Goal: Task Accomplishment & Management: Use online tool/utility

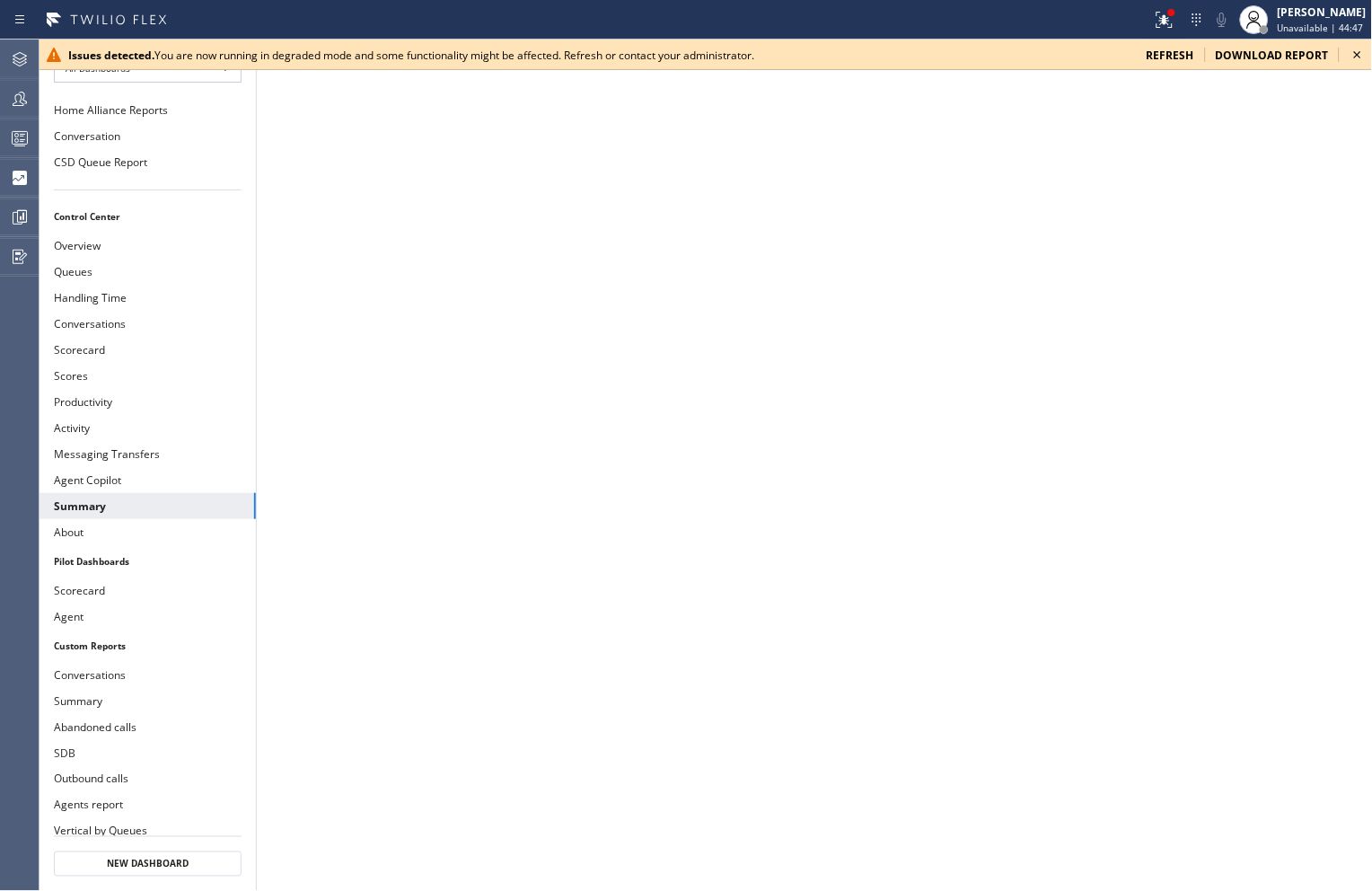
click at [1360, 51] on icon at bounding box center [1358, 55] width 22 height 22
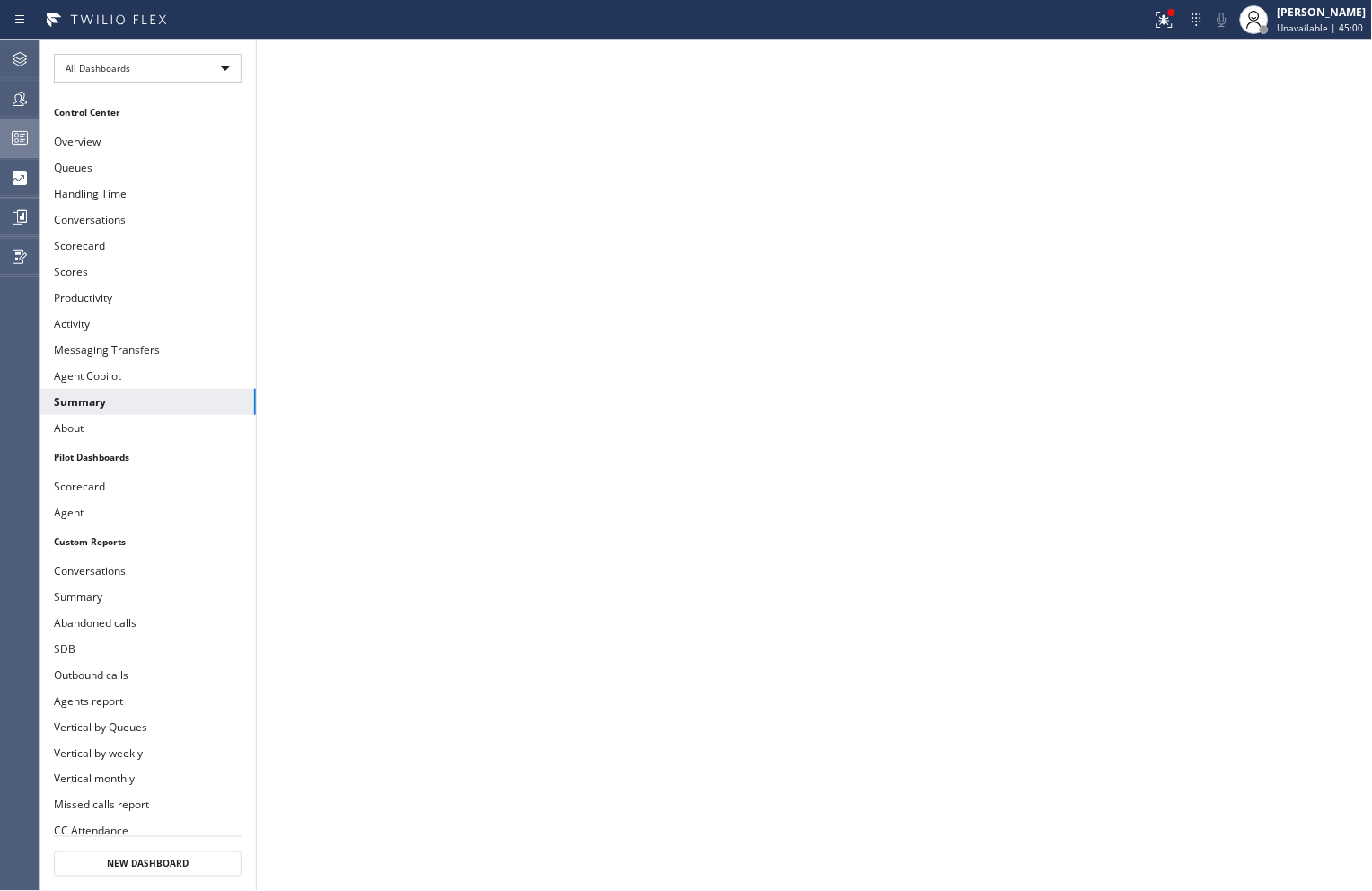
scroll to position [5, 0]
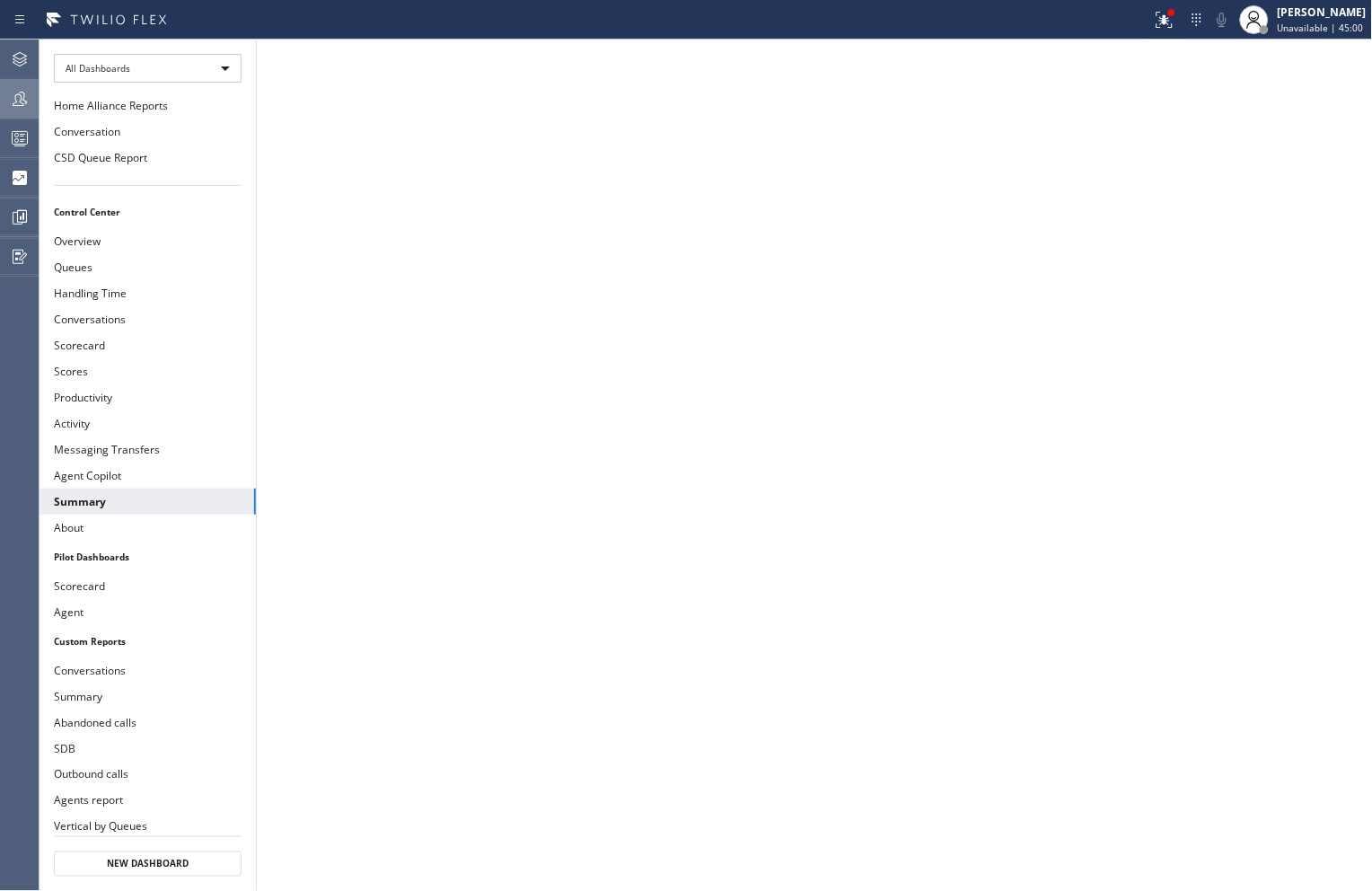
click at [14, 103] on icon at bounding box center [20, 99] width 22 height 22
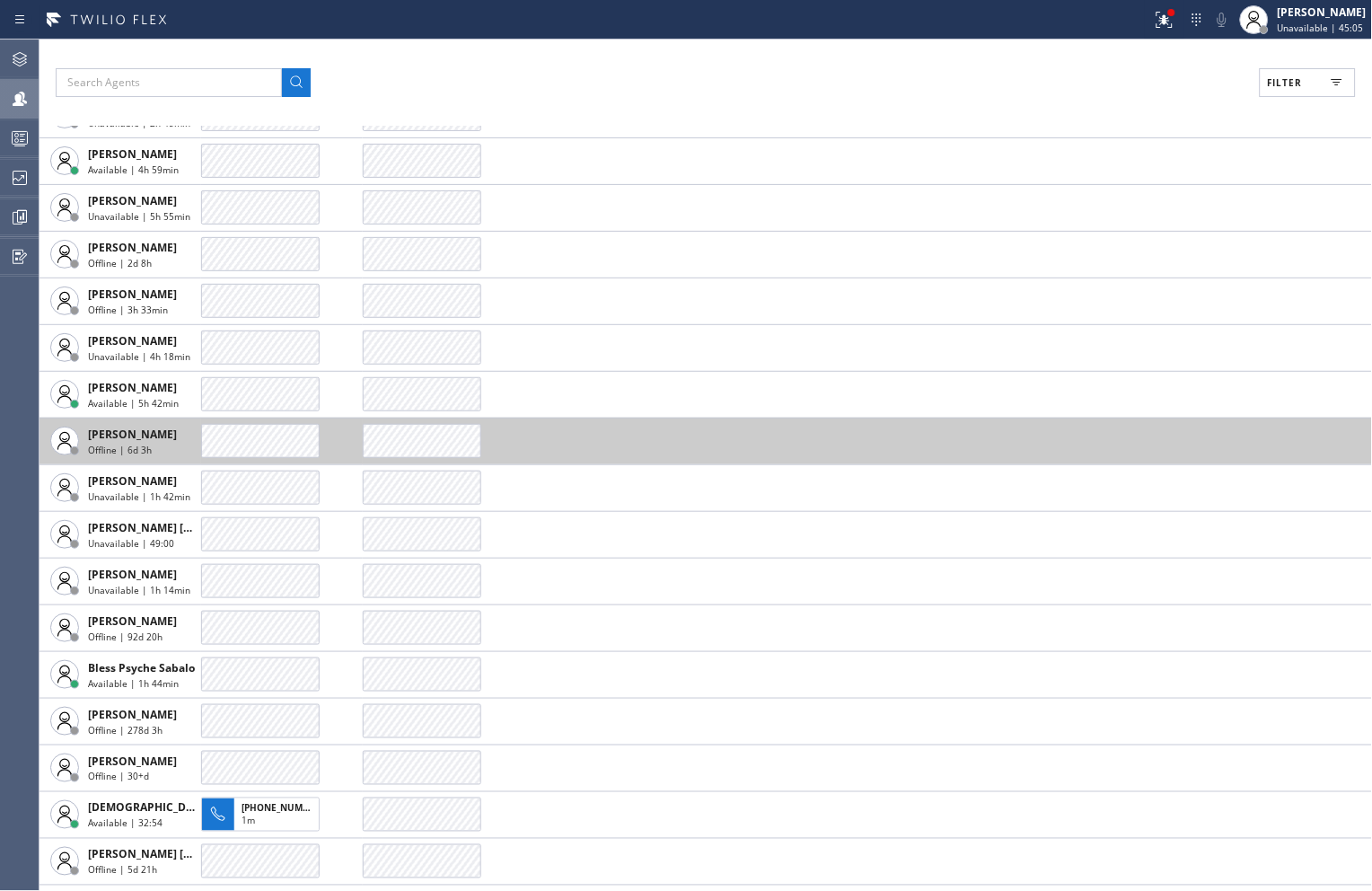
scroll to position [299, 0]
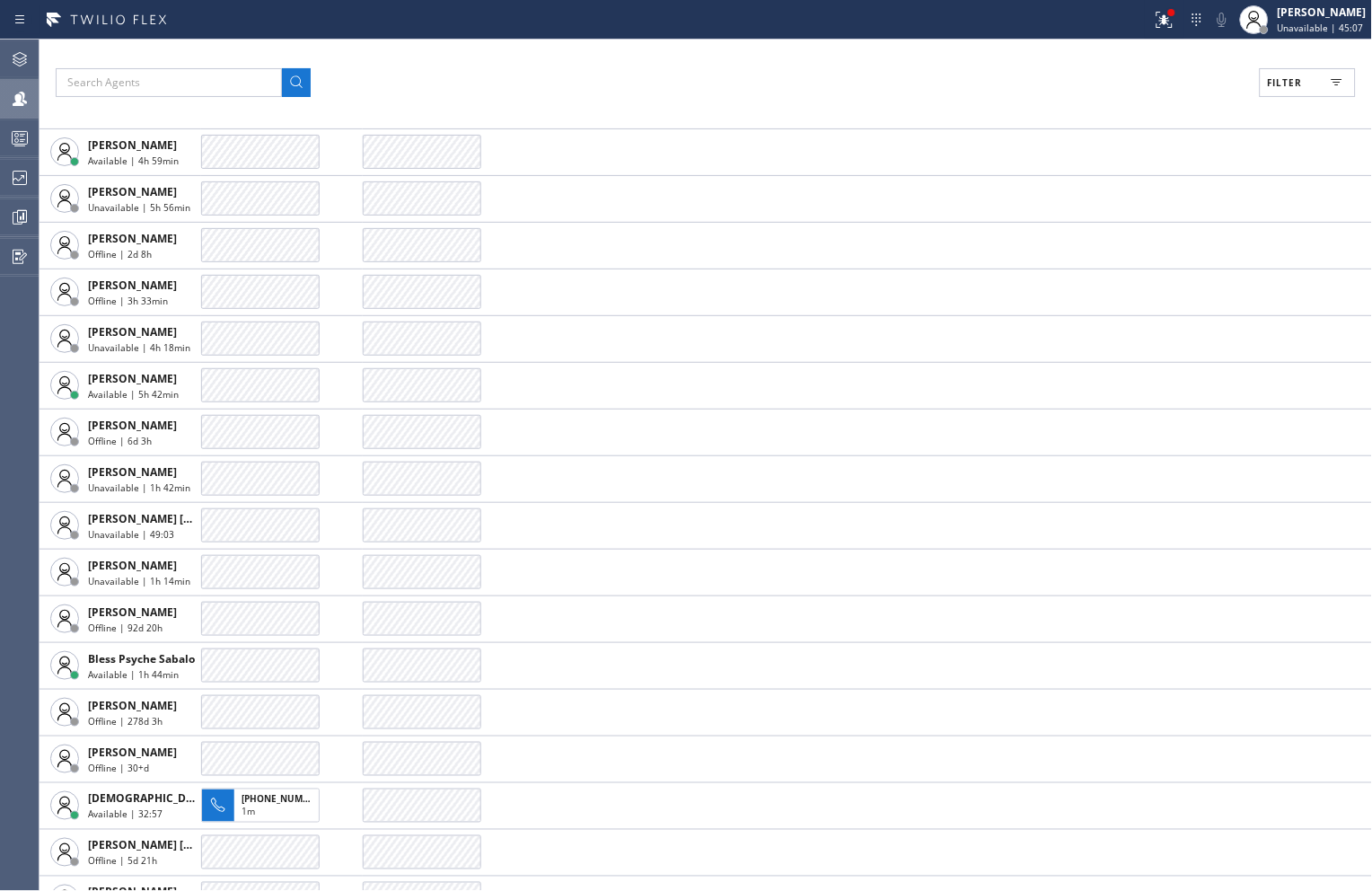
click at [1312, 68] on button "Filter" at bounding box center [1308, 83] width 96 height 29
click at [1144, 213] on label "Available" at bounding box center [1240, 212] width 236 height 15
click at [1122, 213] on input "Available" at bounding box center [1112, 212] width 22 height 22
checkbox input "true"
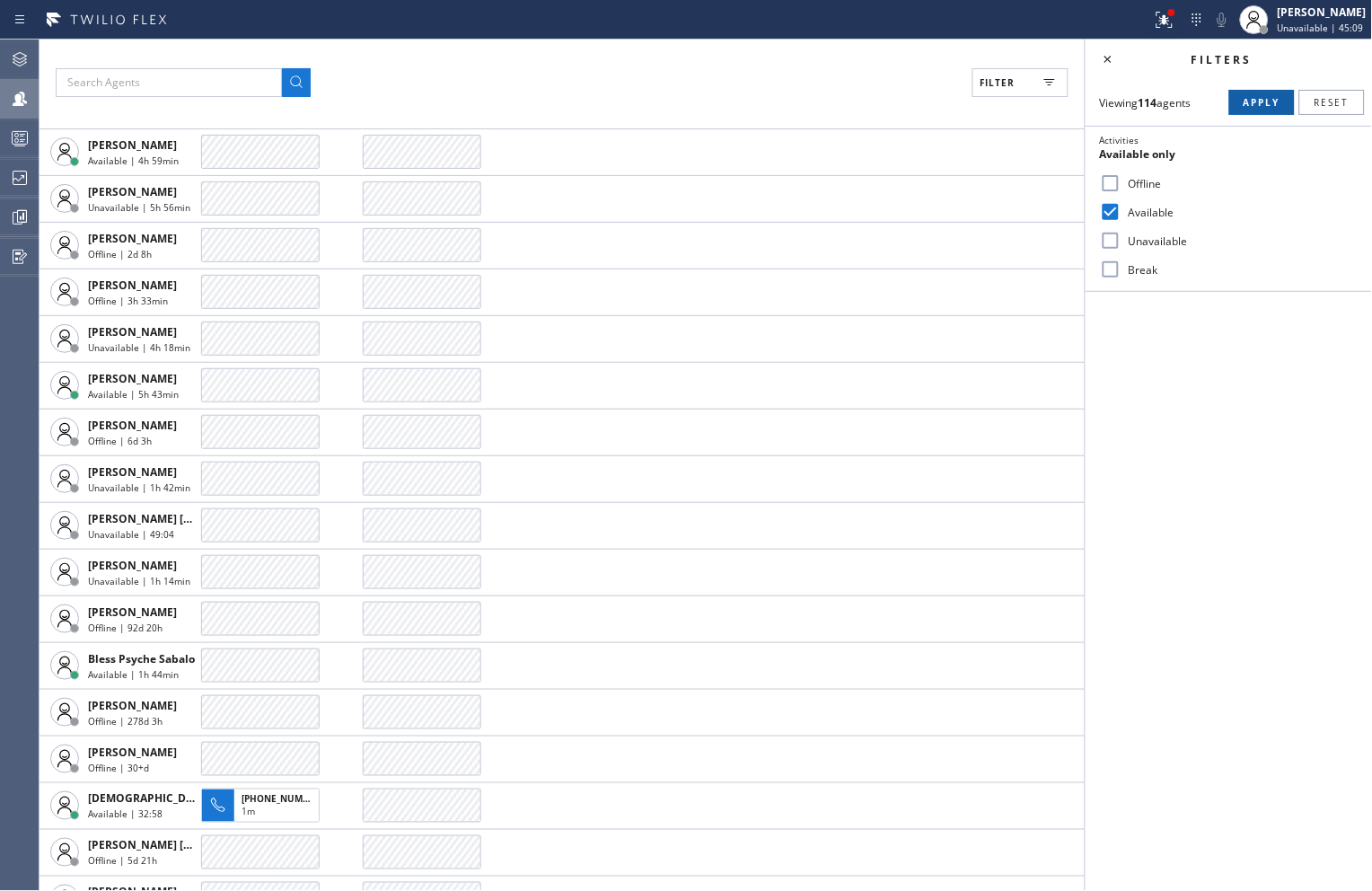
click at [1264, 110] on button "Apply" at bounding box center [1262, 103] width 65 height 25
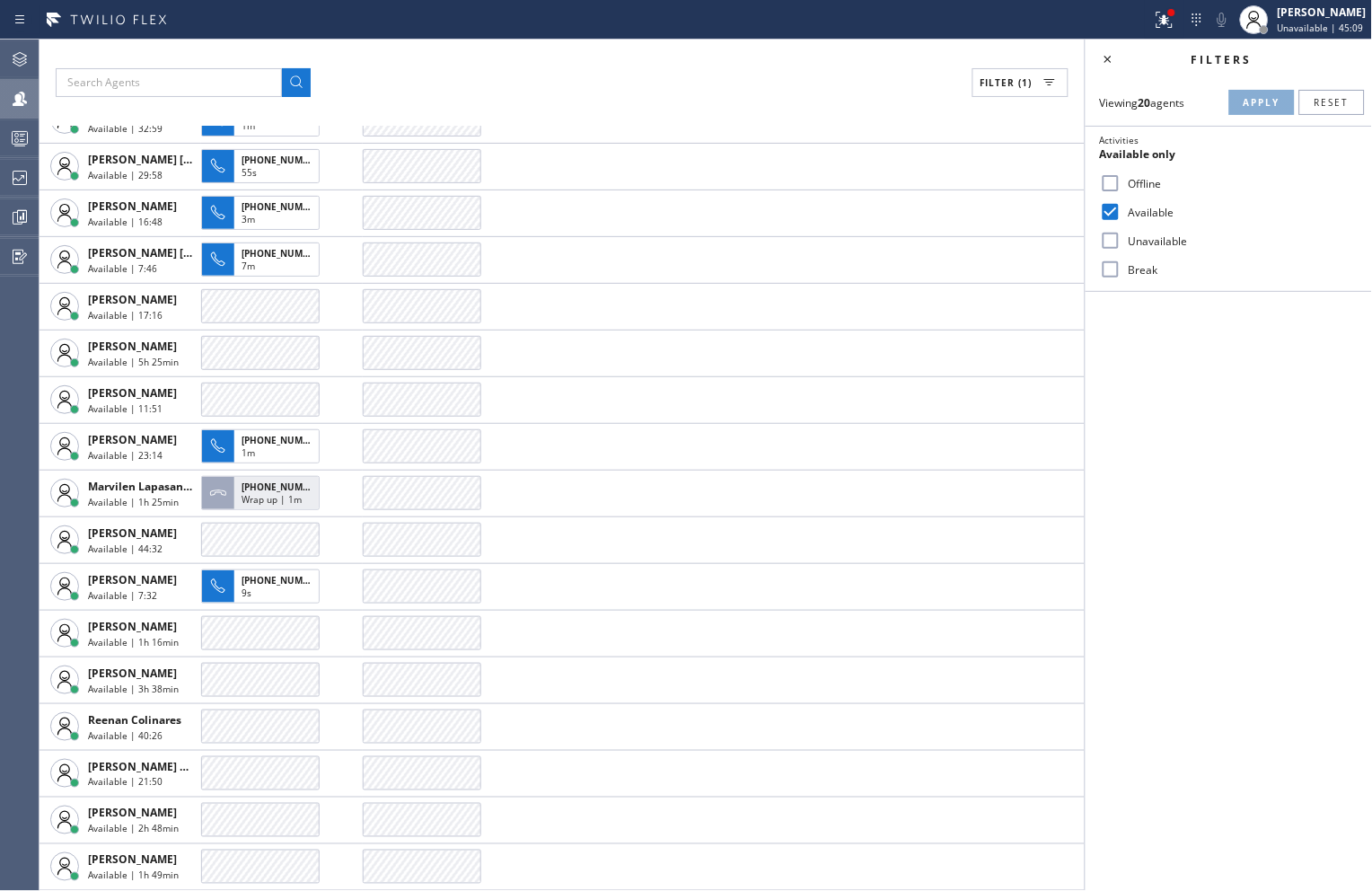
scroll to position [20, 0]
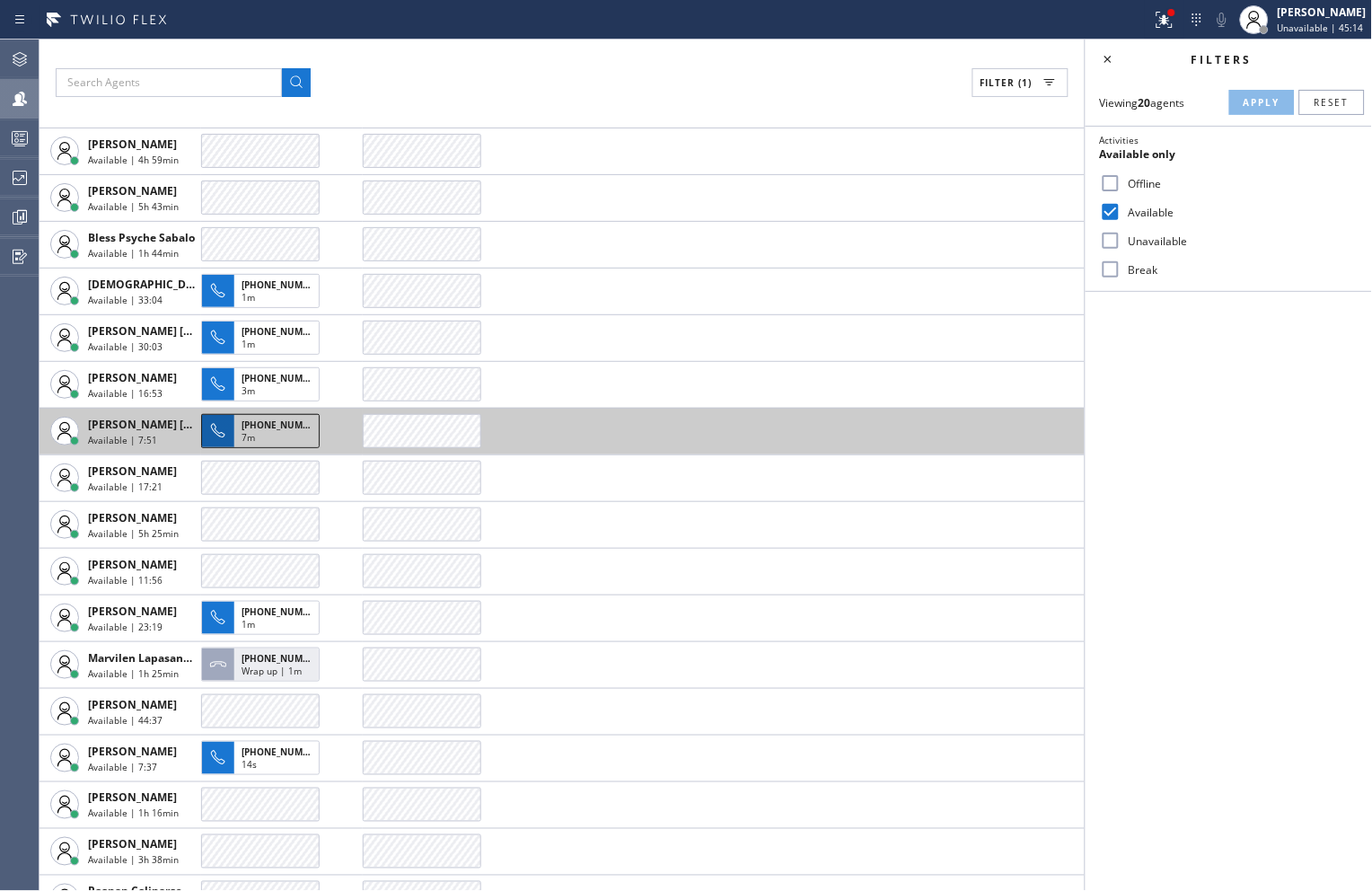
click at [247, 435] on span "7m" at bounding box center [248, 437] width 14 height 13
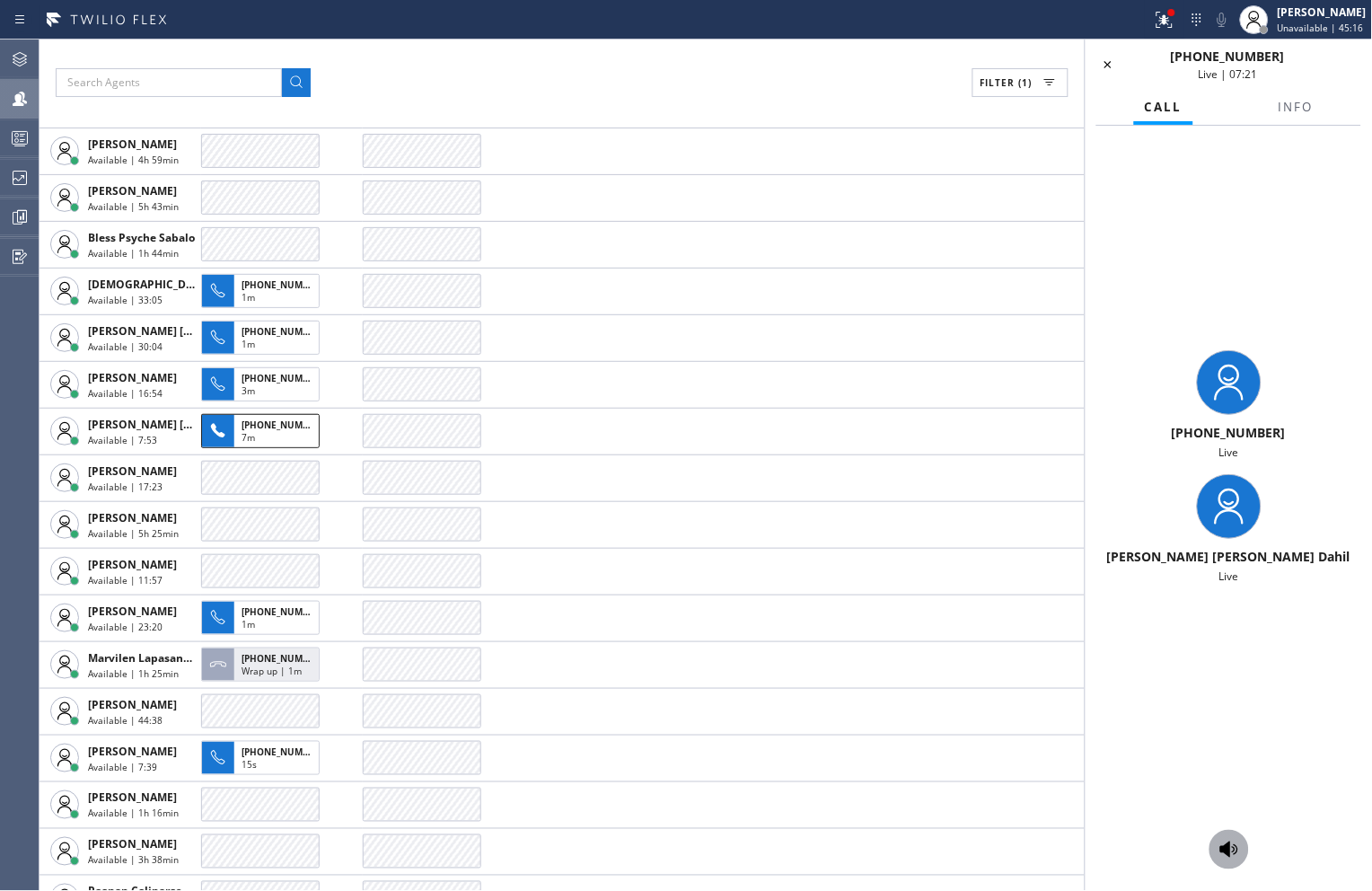
click at [1242, 855] on div at bounding box center [1230, 849] width 40 height 22
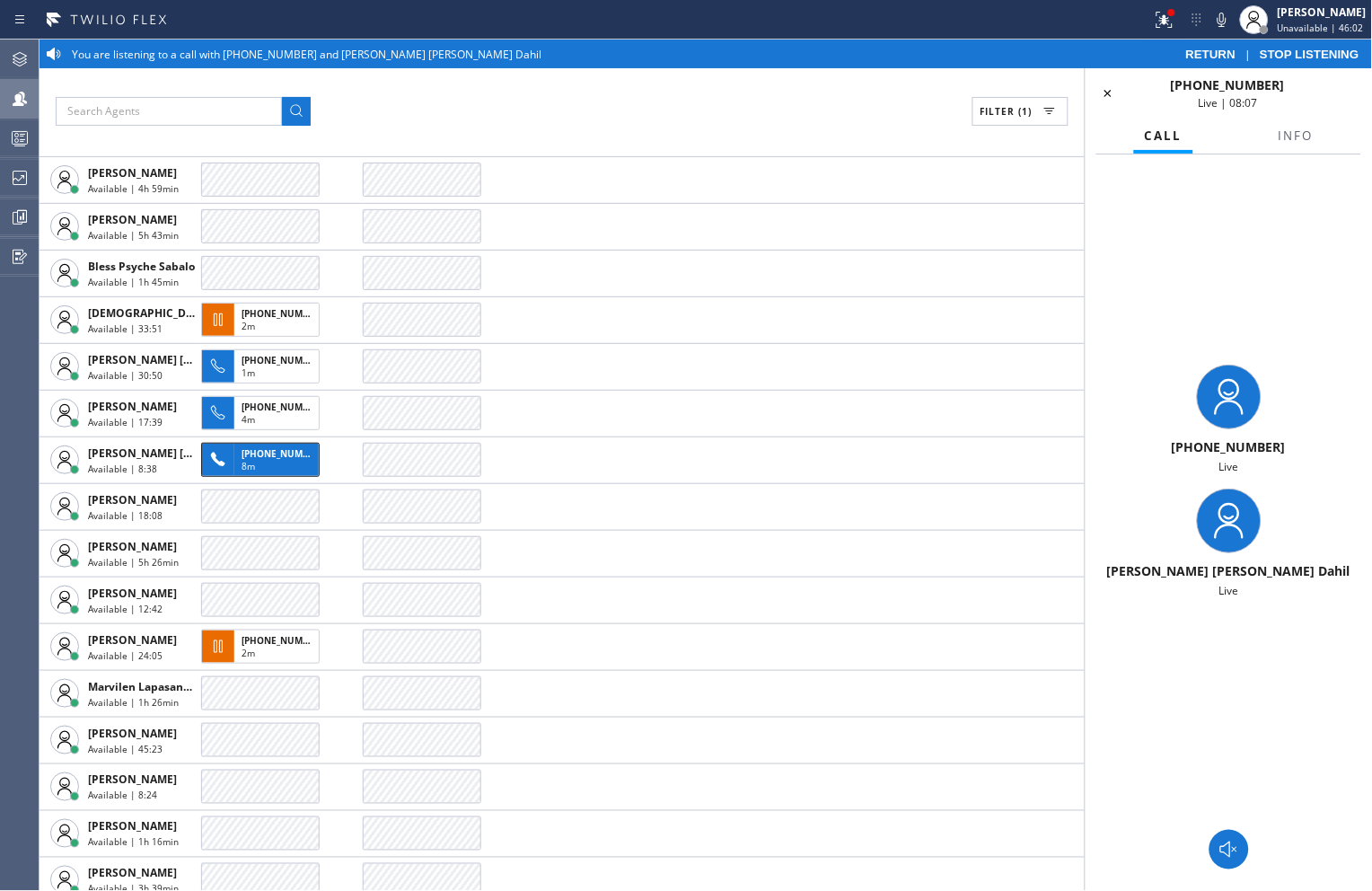
click at [1216, 279] on div "[PHONE_NUMBER] Live [PERSON_NAME] [PERSON_NAME] Dahil Live" at bounding box center [1230, 481] width 287 height 654
drag, startPoint x: 1284, startPoint y: 92, endPoint x: 1197, endPoint y: 88, distance: 87.1
click at [1197, 88] on div "[PHONE_NUMBER] Live | 08:10" at bounding box center [1228, 93] width 197 height 34
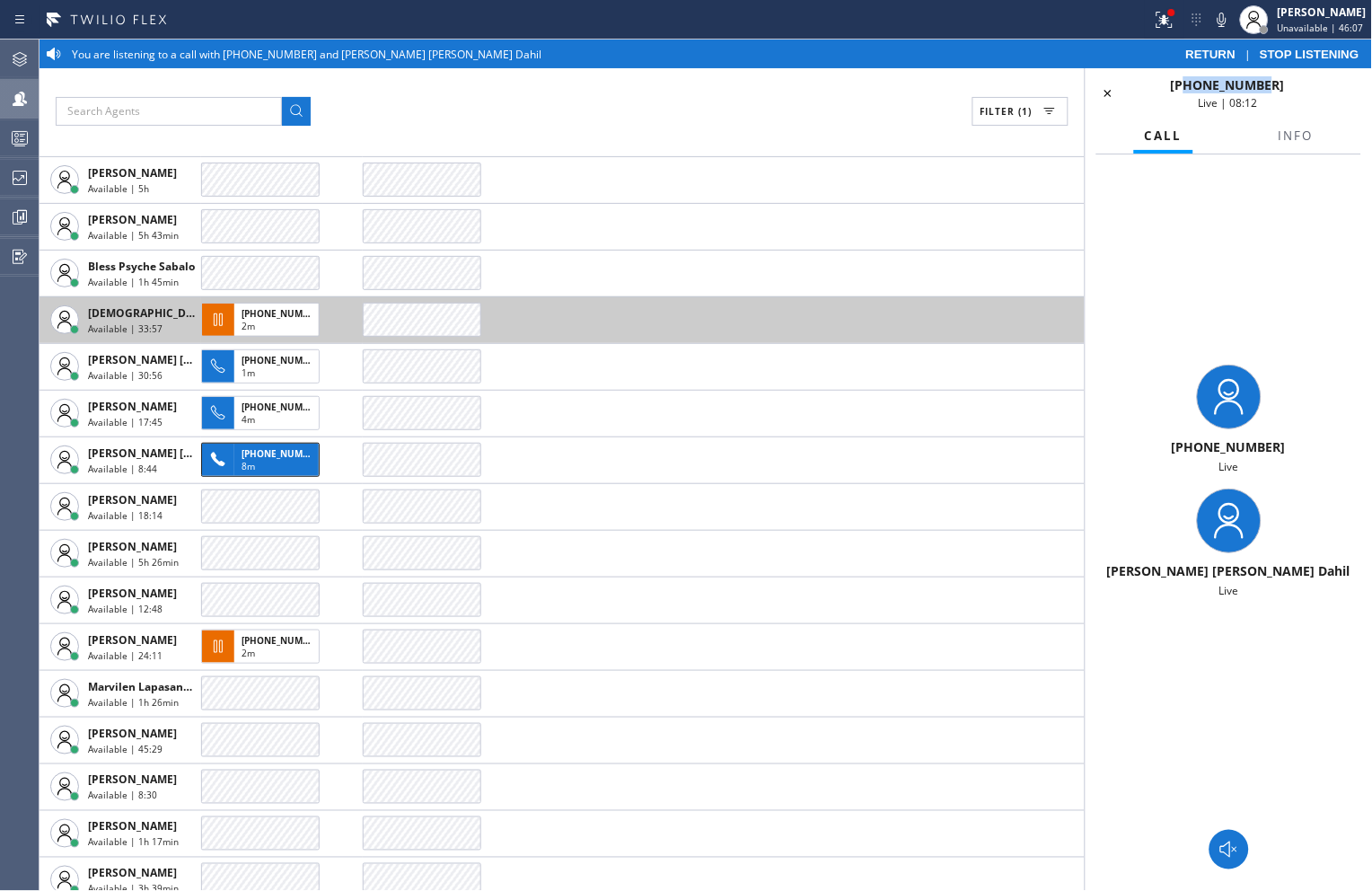
copy span "2139528131"
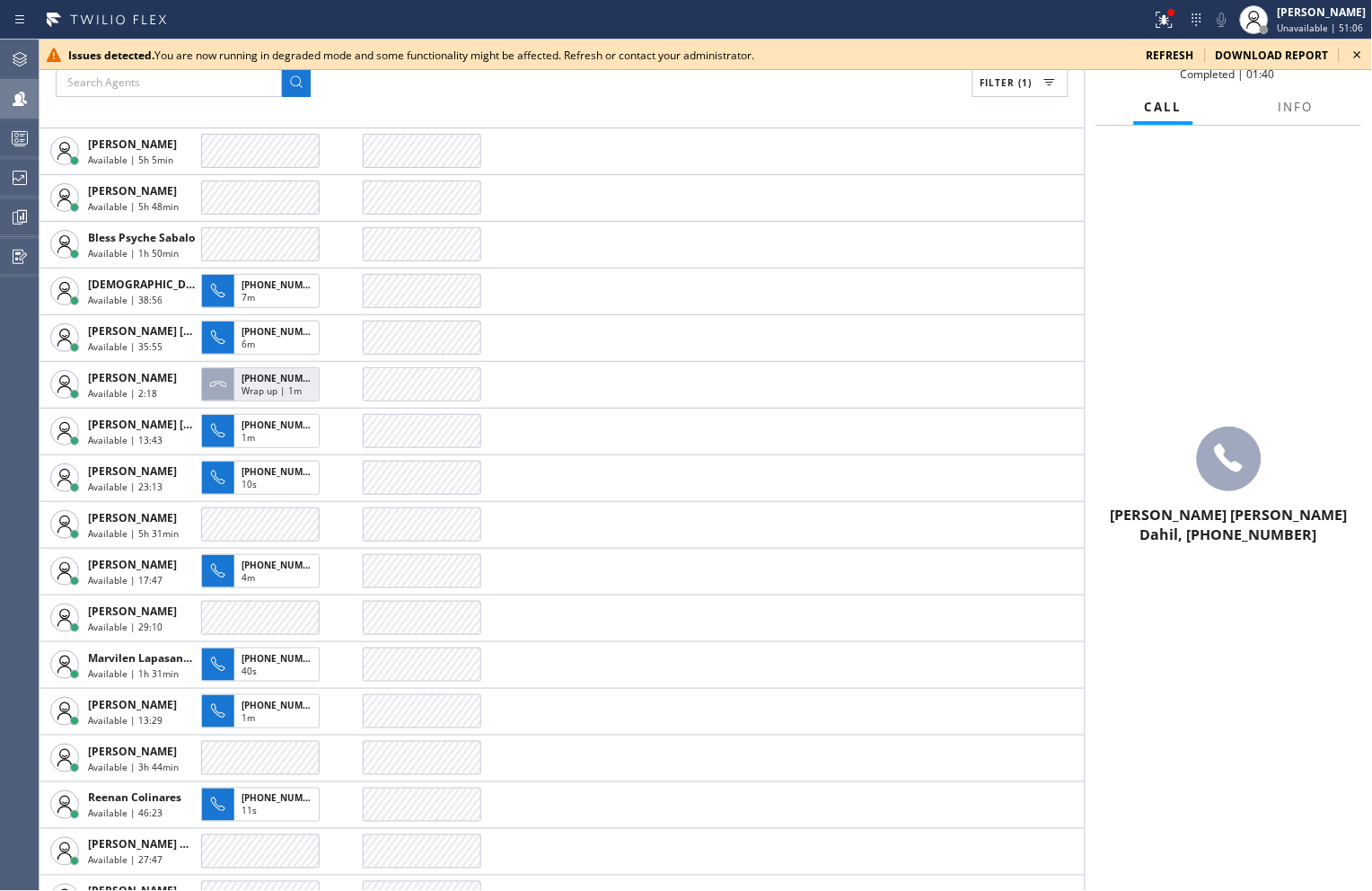
click at [1359, 54] on icon at bounding box center [1358, 54] width 7 height 7
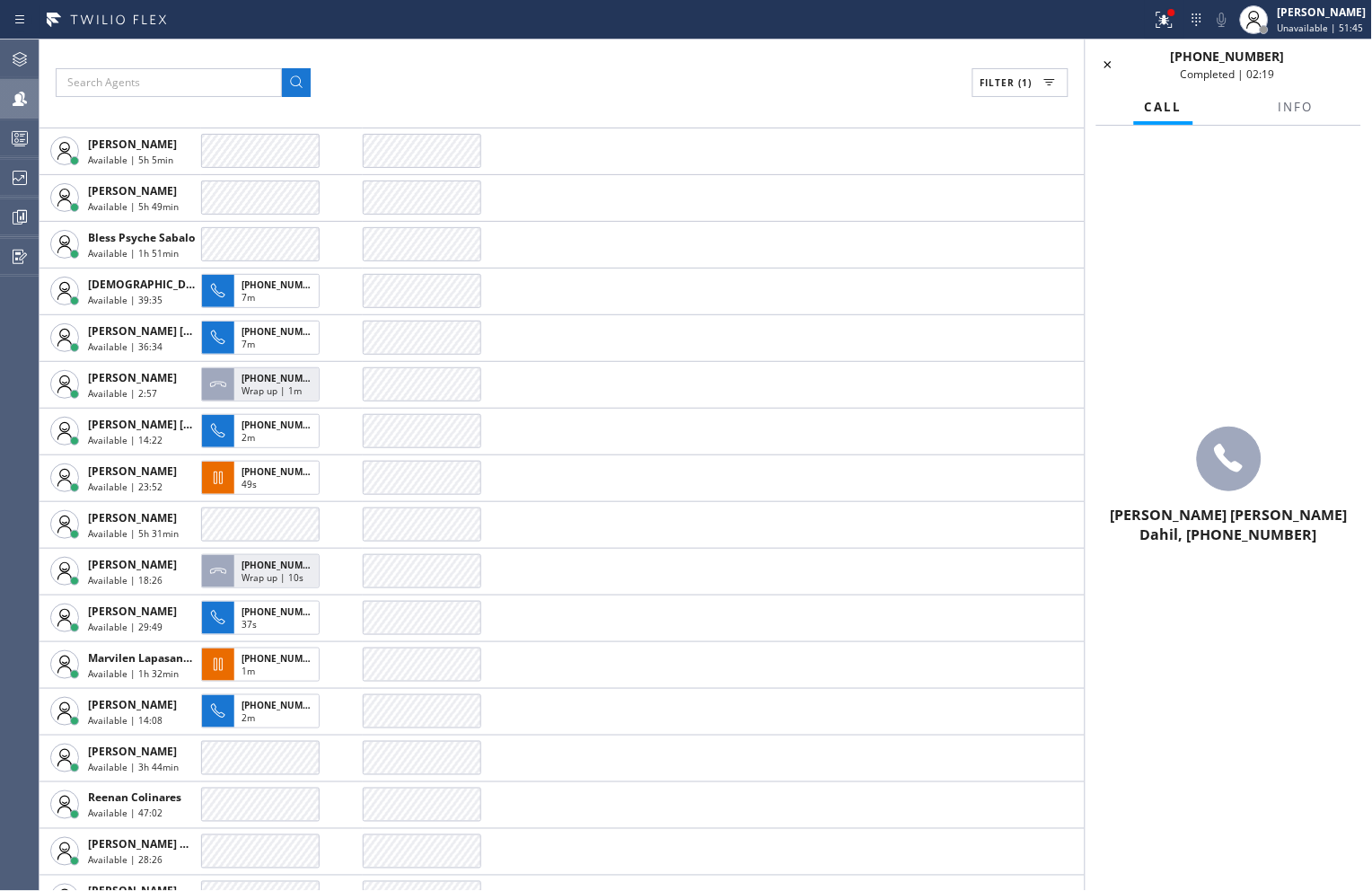
click at [1113, 67] on icon at bounding box center [1109, 64] width 22 height 22
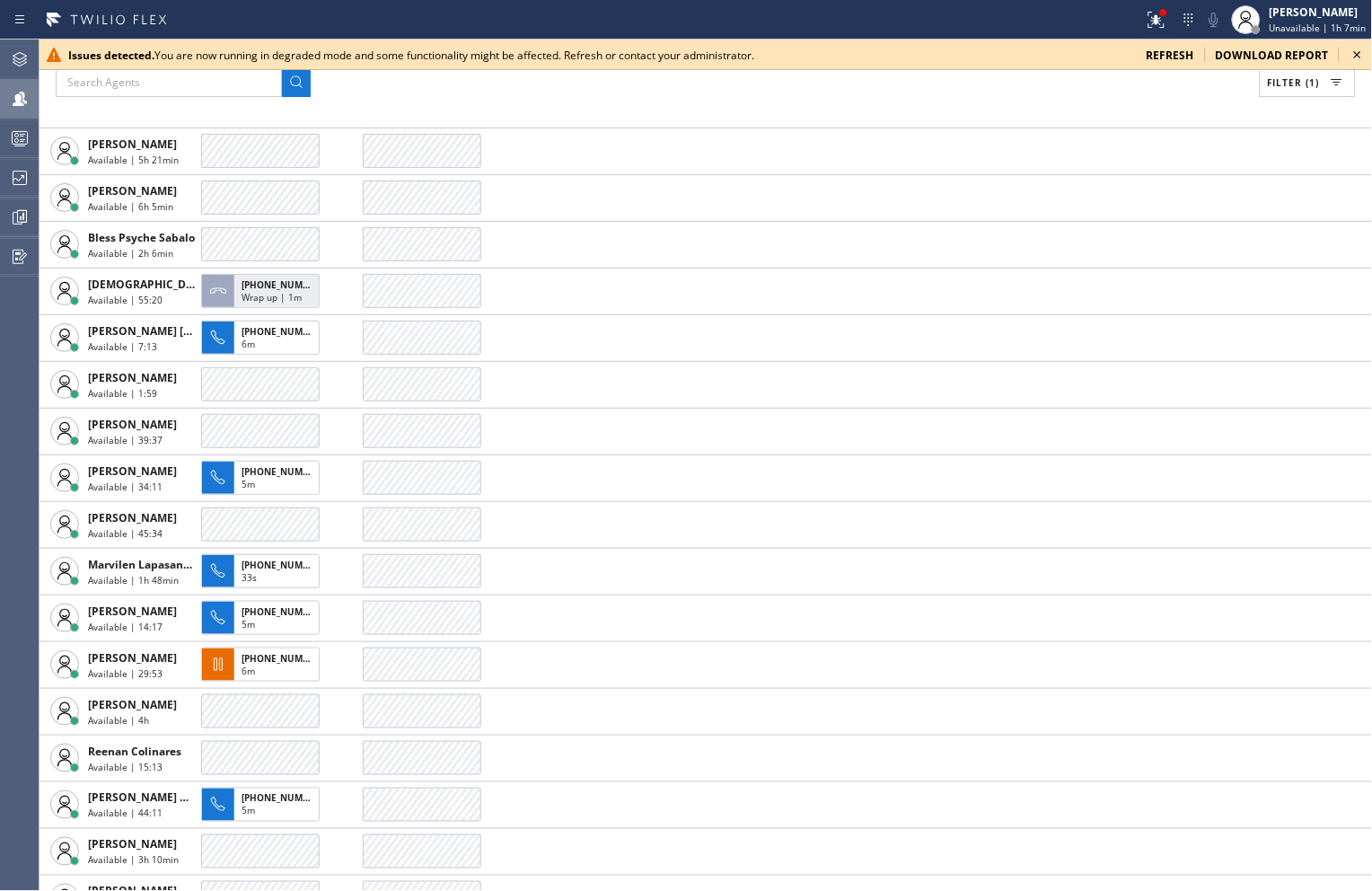
click at [1363, 54] on icon at bounding box center [1358, 55] width 22 height 22
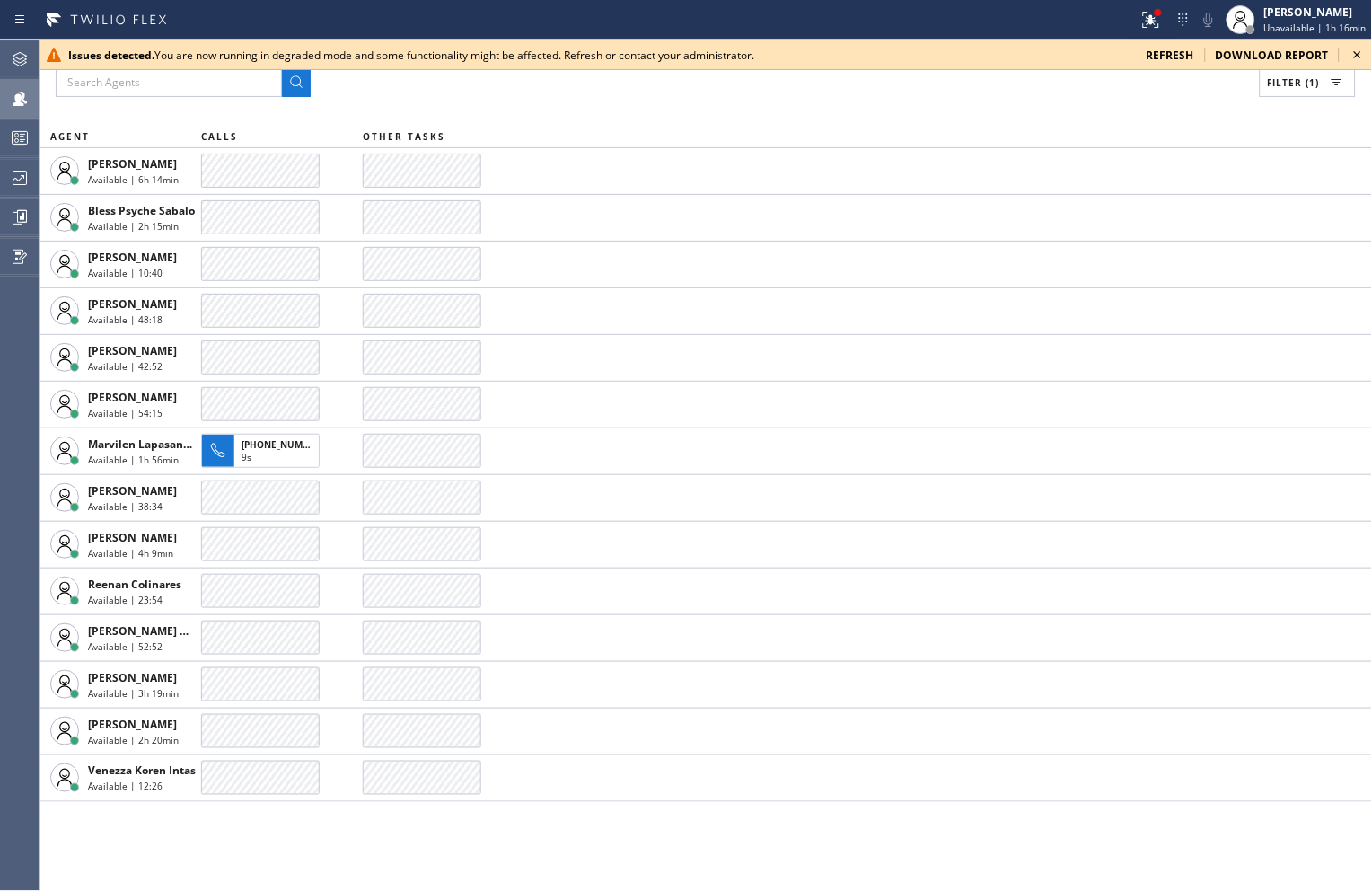
click at [1358, 60] on icon at bounding box center [1358, 55] width 22 height 22
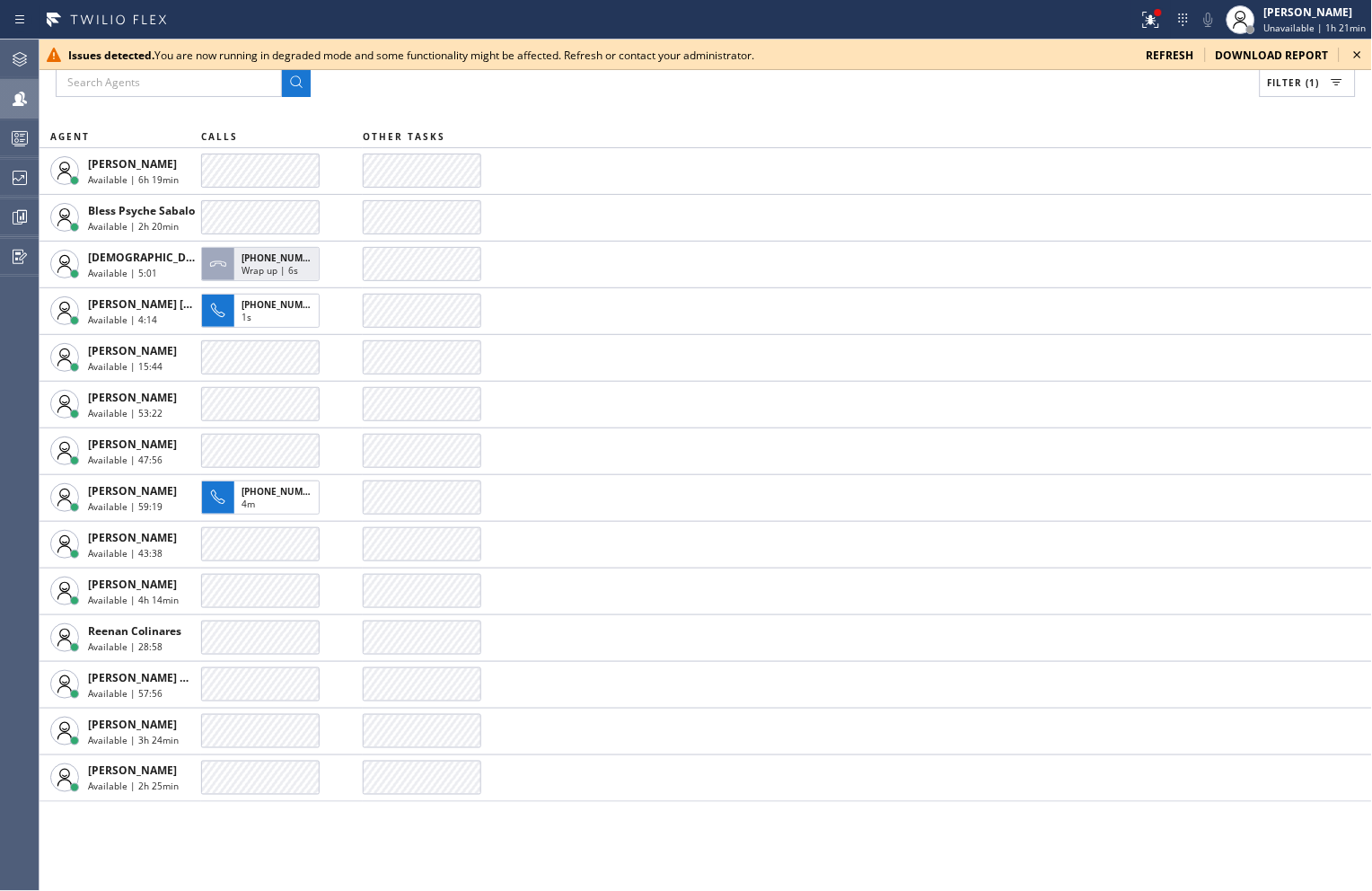
click at [1354, 54] on icon at bounding box center [1358, 55] width 22 height 22
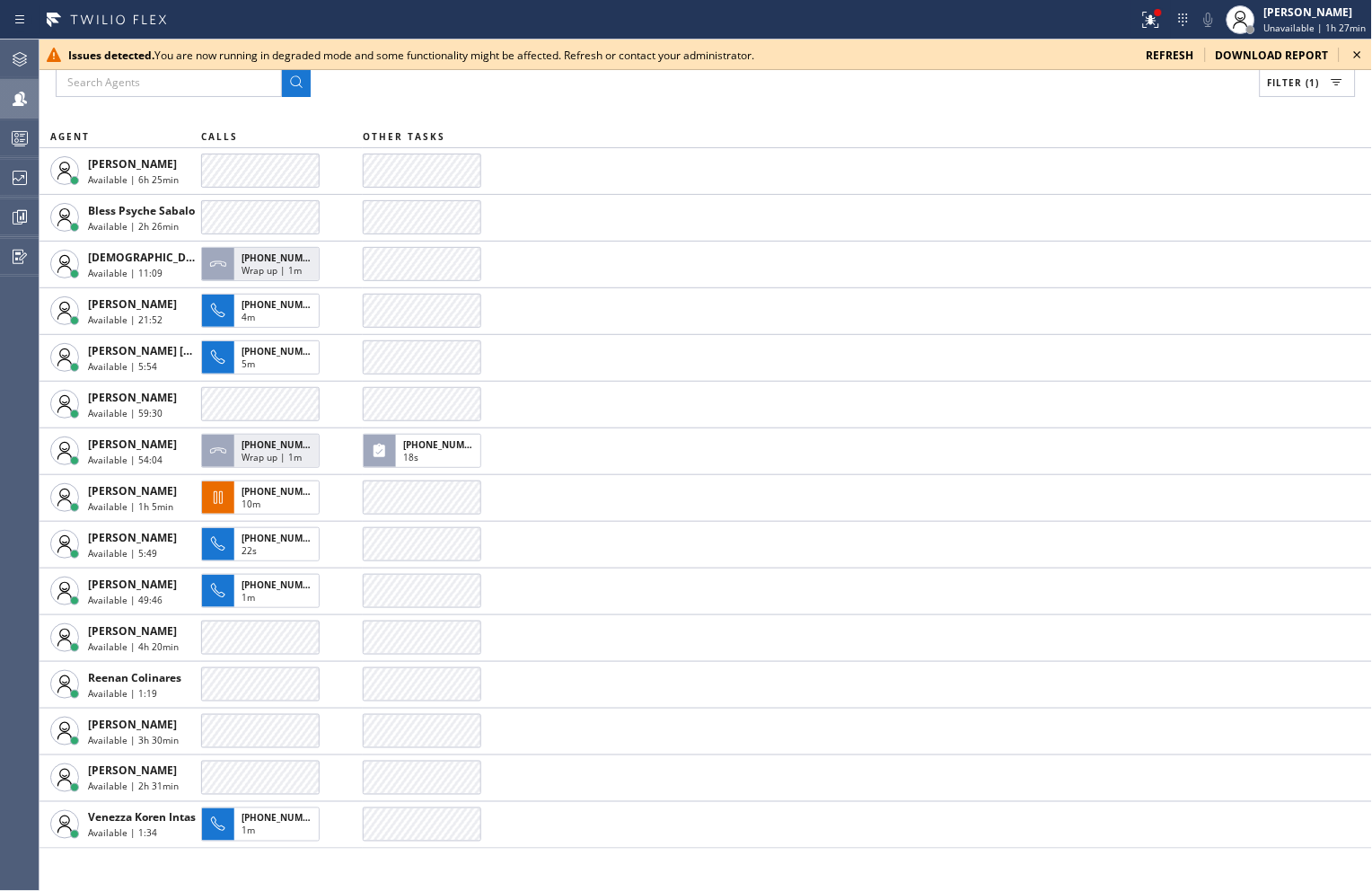
click at [1362, 54] on icon at bounding box center [1358, 55] width 22 height 22
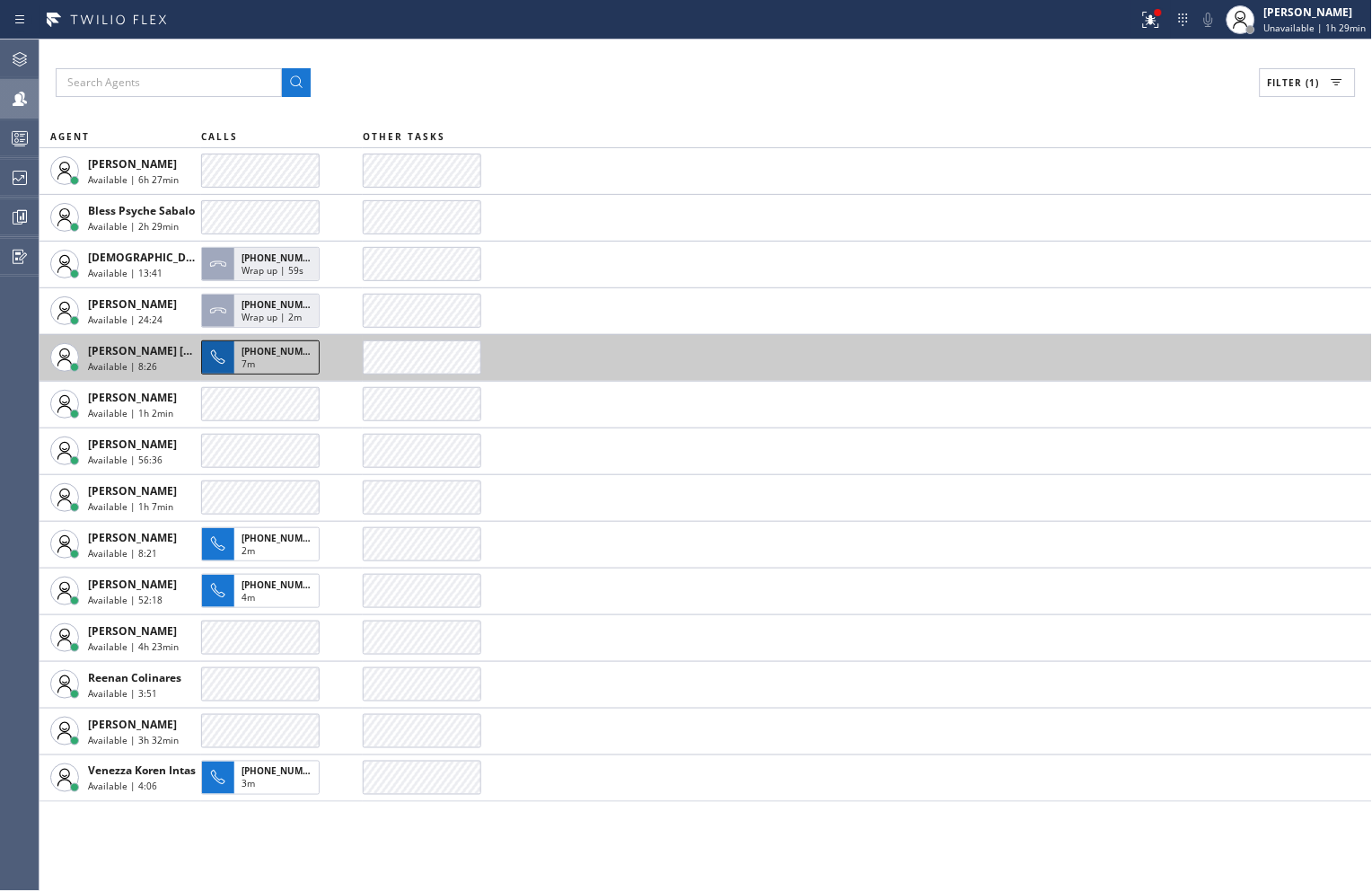
click at [248, 353] on span "[PHONE_NUMBER]" at bounding box center [282, 351] width 82 height 13
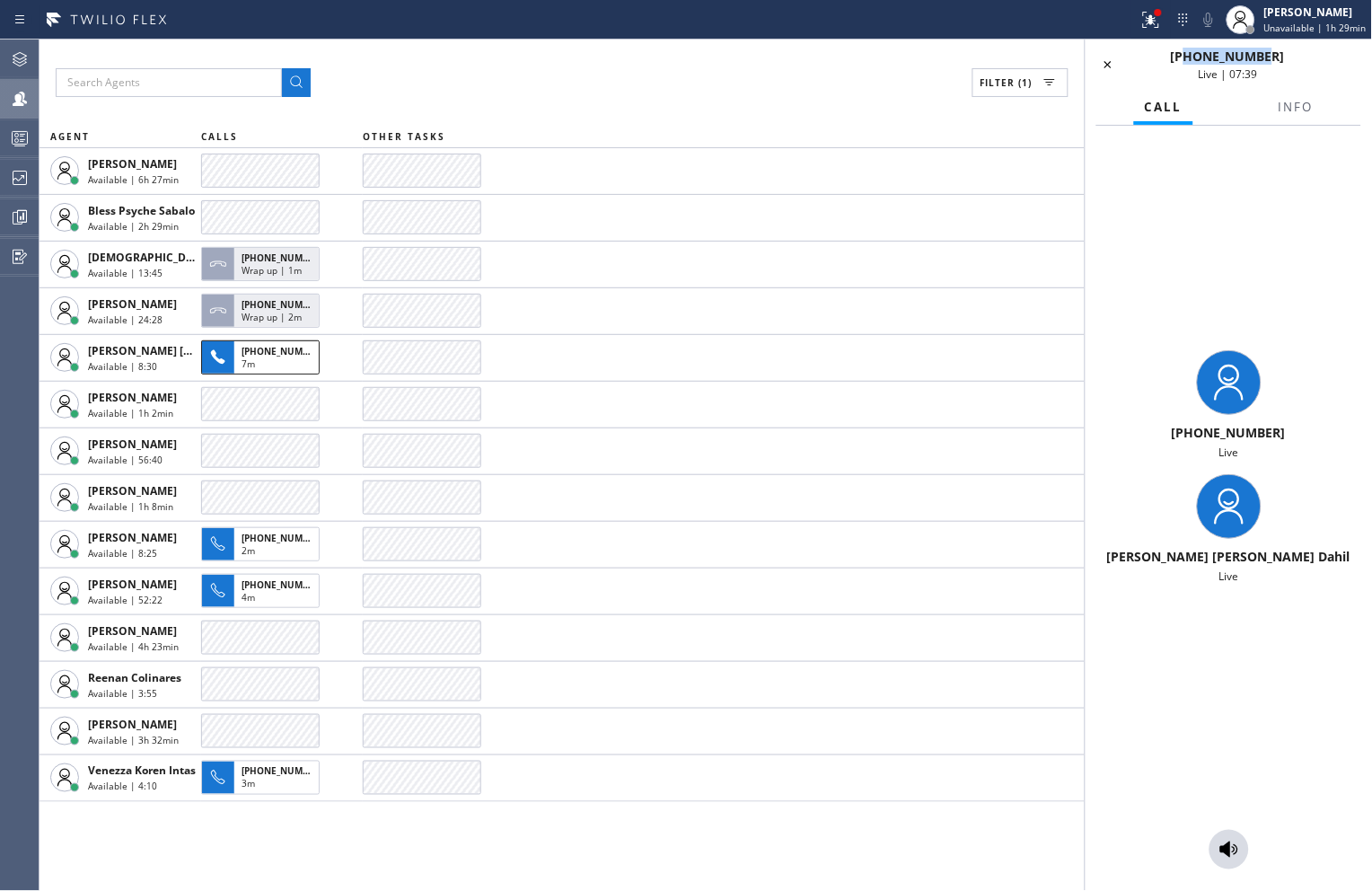
drag, startPoint x: 1286, startPoint y: 56, endPoint x: 1198, endPoint y: 59, distance: 88.1
click at [1198, 59] on div "[PHONE_NUMBER] Live | 07:39" at bounding box center [1228, 64] width 197 height 34
copy span "3102944938"
drag, startPoint x: 1155, startPoint y: 209, endPoint x: 1237, endPoint y: 393, distance: 201.4
click at [1155, 209] on div "[PHONE_NUMBER] Live [PERSON_NAME] [PERSON_NAME] Dahil Live" at bounding box center [1230, 467] width 287 height 682
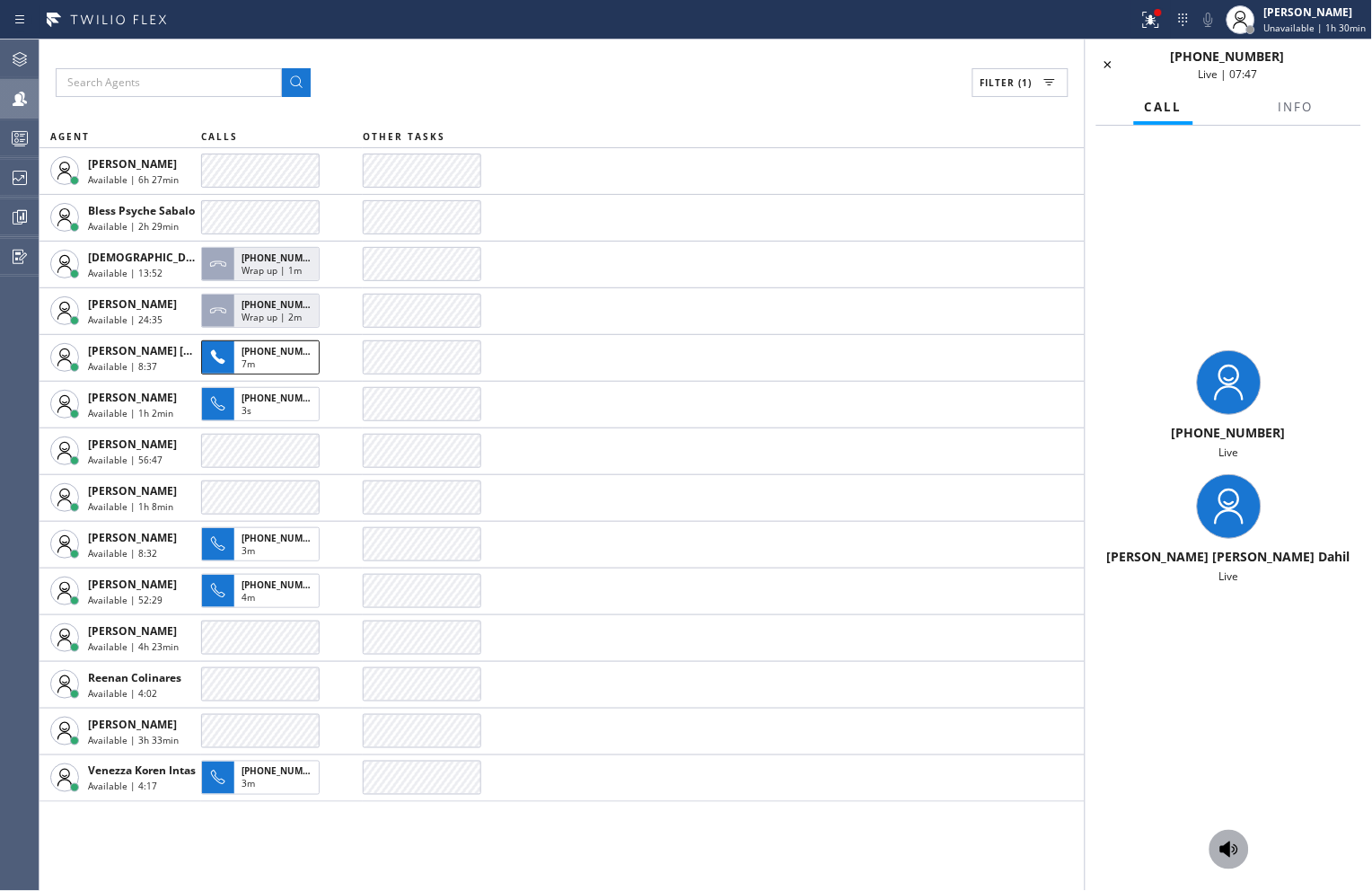
click at [1236, 851] on icon at bounding box center [1230, 849] width 22 height 22
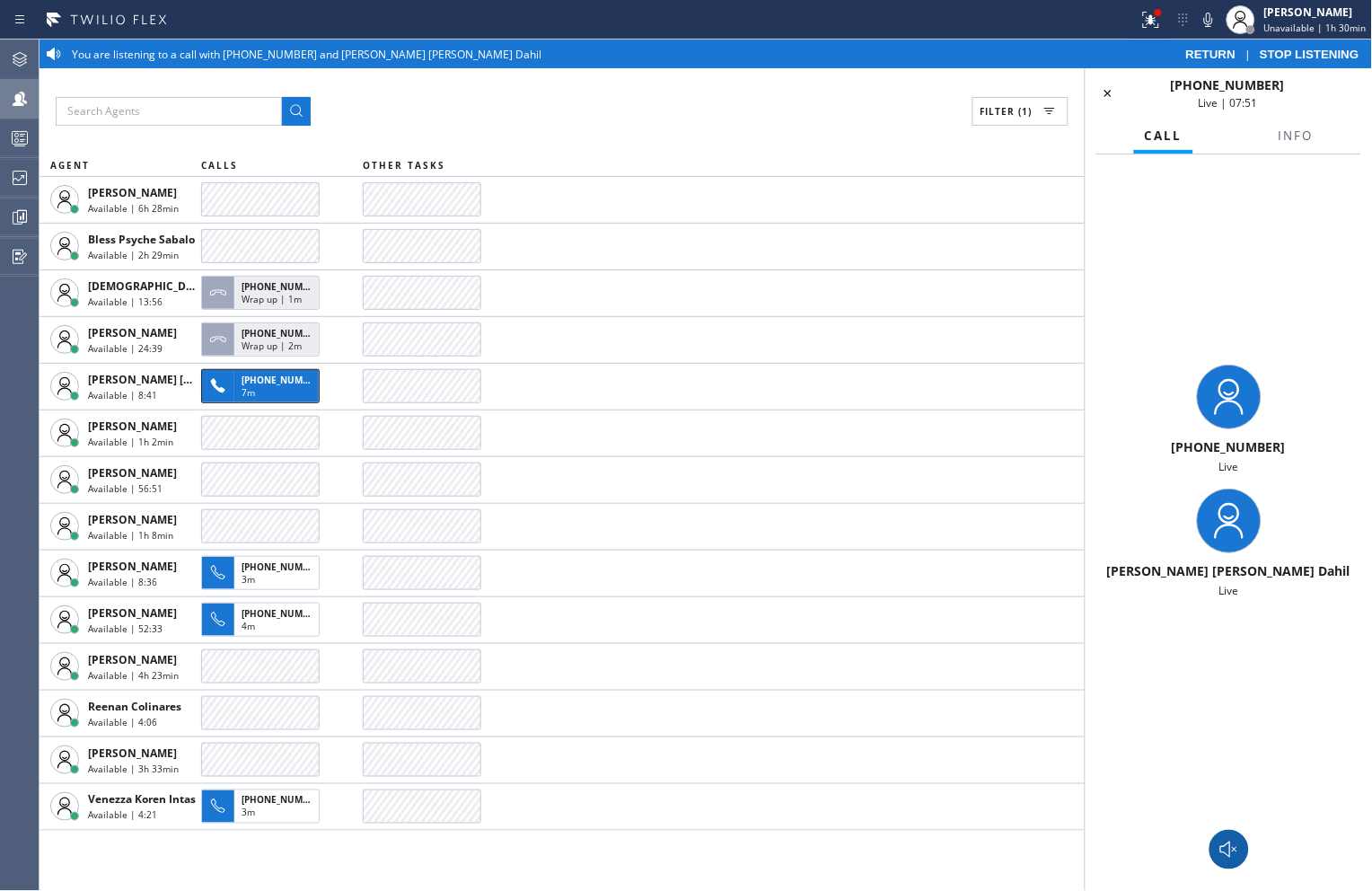
click at [1223, 259] on div "[PHONE_NUMBER] Live [PERSON_NAME] [PERSON_NAME] Dahil Live" at bounding box center [1230, 481] width 287 height 654
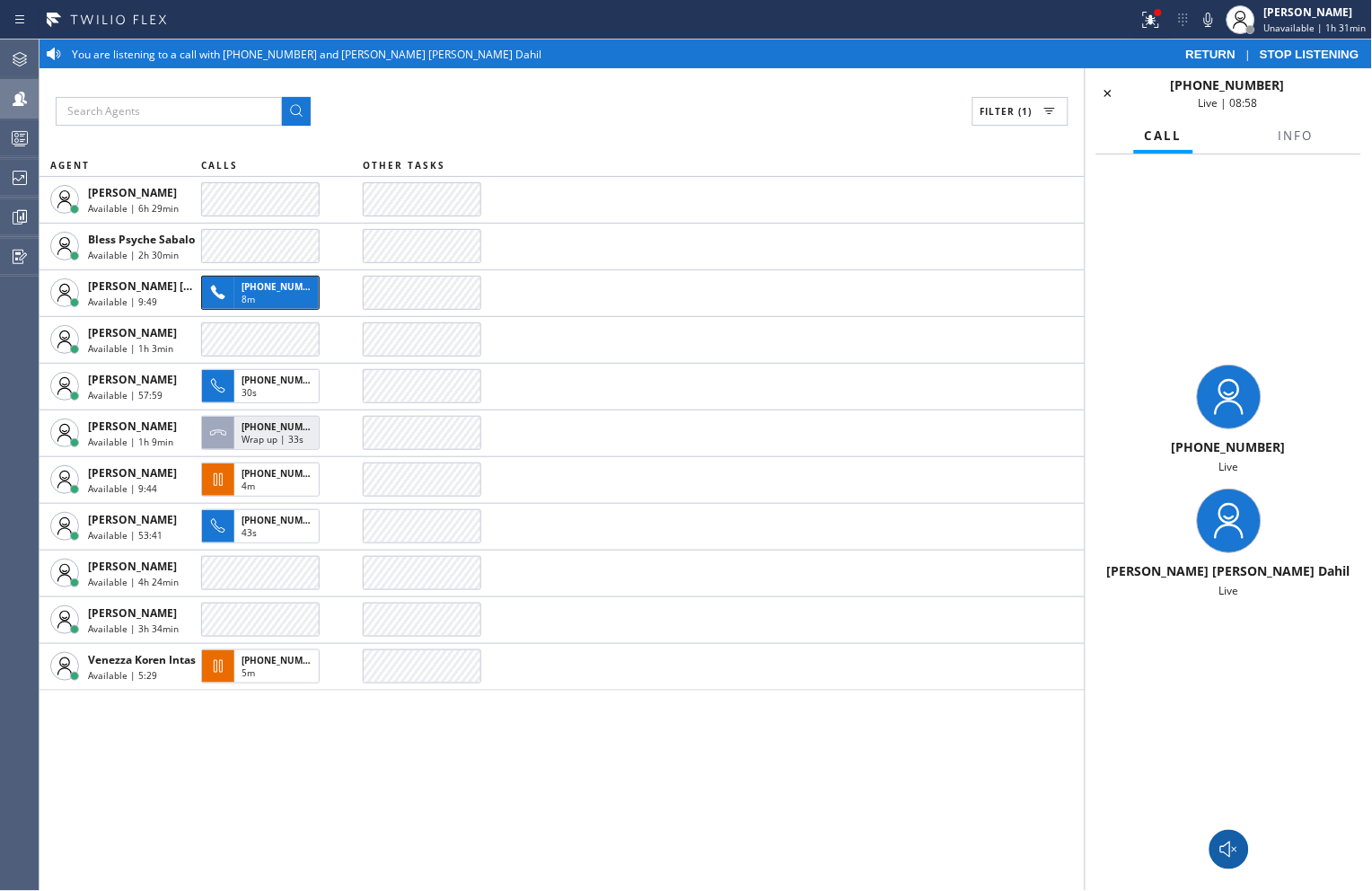
click at [1199, 272] on div "[PHONE_NUMBER] Live [PERSON_NAME] [PERSON_NAME] Dahil Live" at bounding box center [1230, 481] width 287 height 654
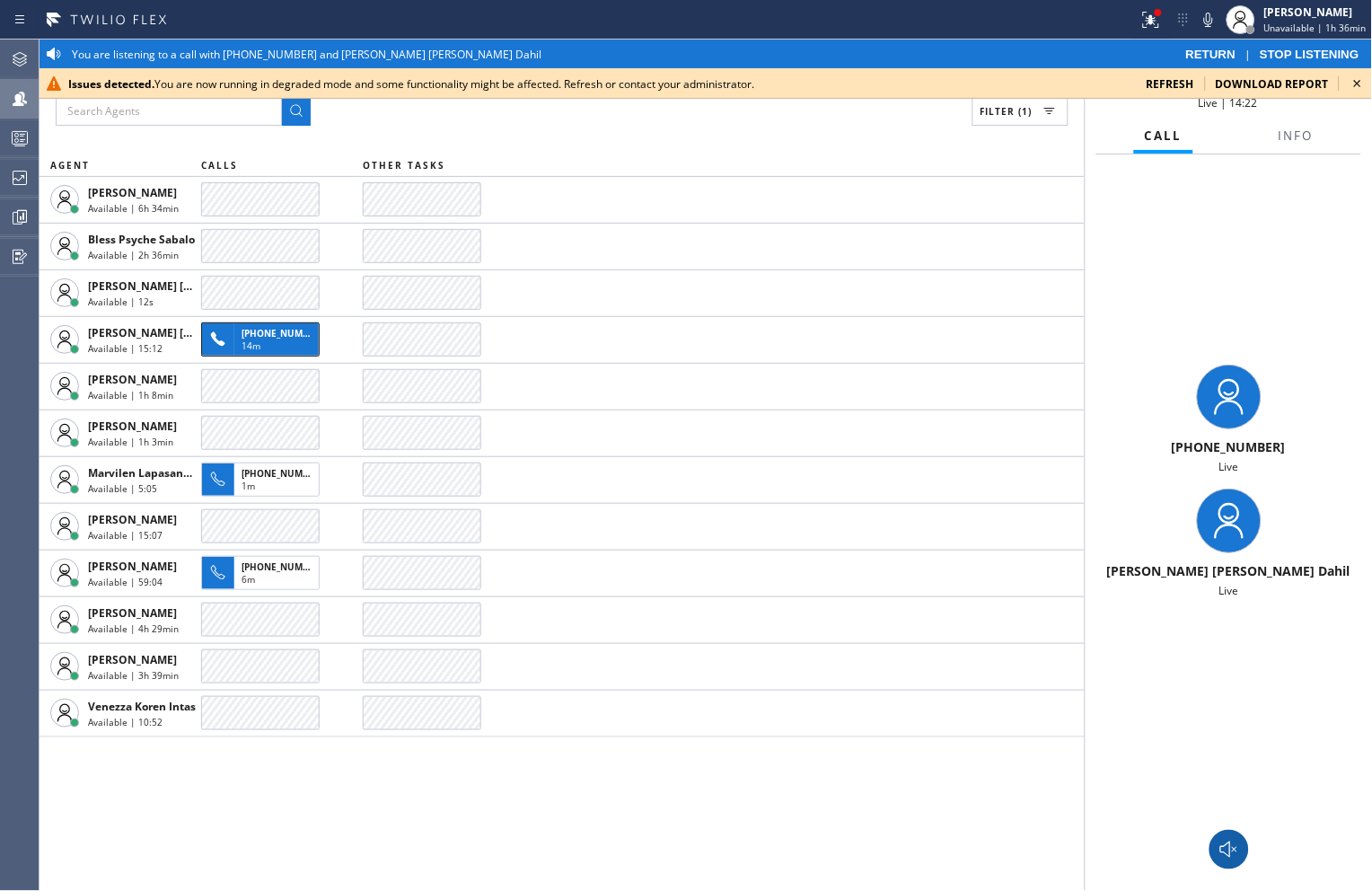
click at [1355, 79] on icon at bounding box center [1358, 83] width 22 height 22
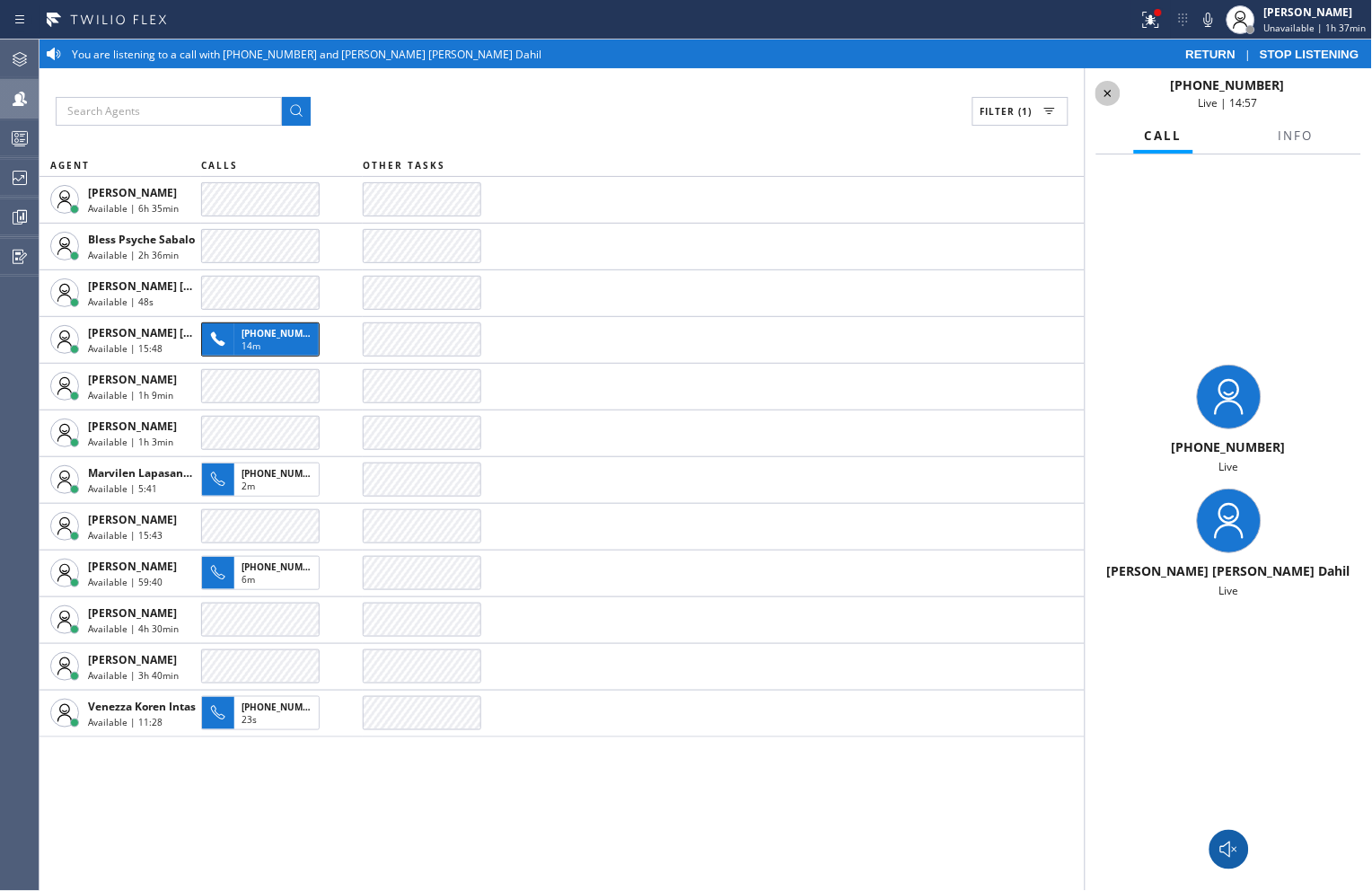
click at [1113, 96] on icon at bounding box center [1109, 93] width 22 height 22
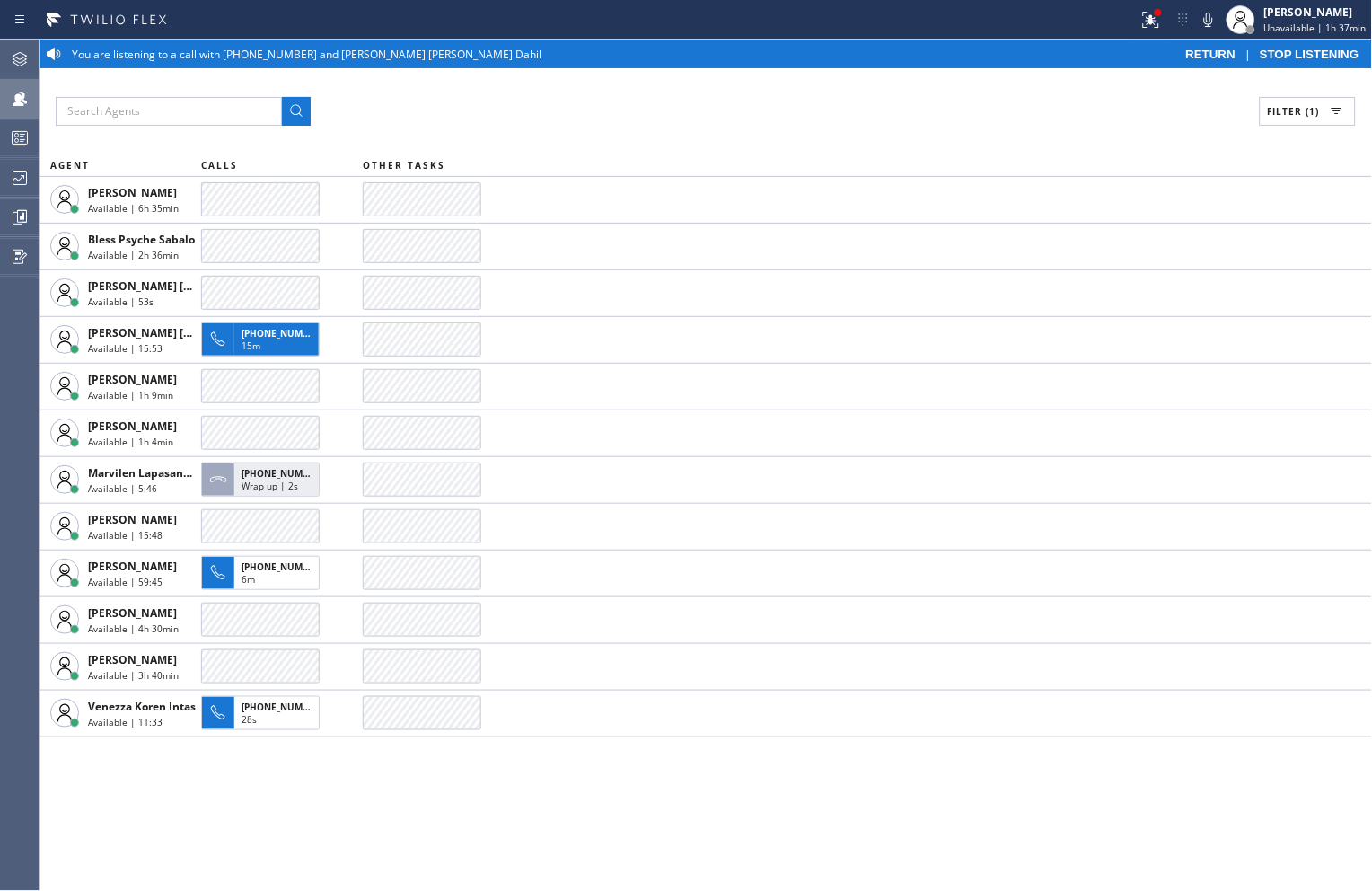
drag, startPoint x: 937, startPoint y: 123, endPoint x: 962, endPoint y: 128, distance: 25.5
click at [937, 123] on div "Filter (1)" at bounding box center [705, 112] width 1300 height 29
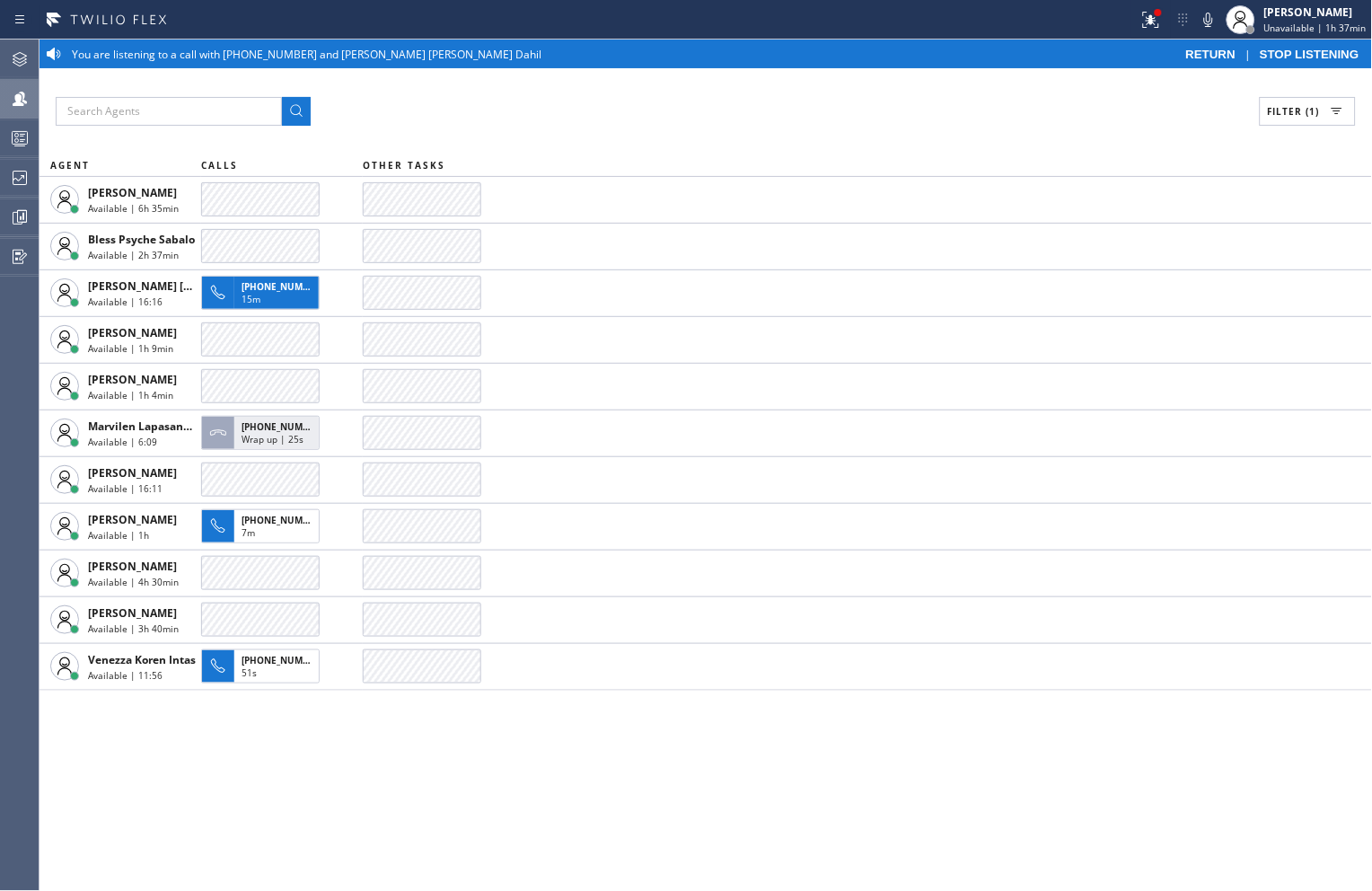
click at [785, 138] on div "Filter (1) AGENT CALLS OTHER TASKS [PERSON_NAME] Available | 6h 35min Bless Psy…" at bounding box center [706, 479] width 1333 height 823
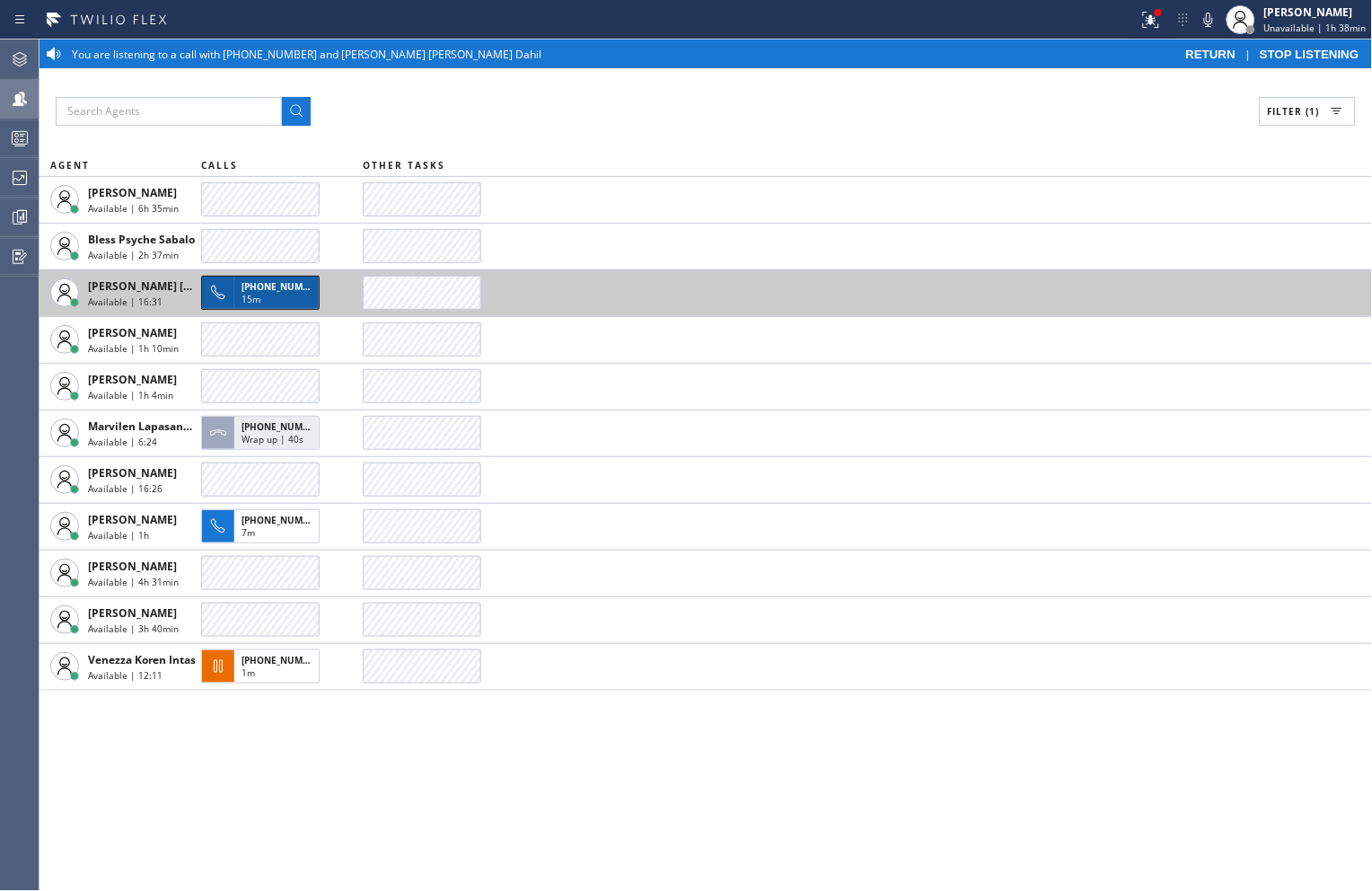
click at [277, 286] on span "[PHONE_NUMBER]" at bounding box center [282, 287] width 82 height 13
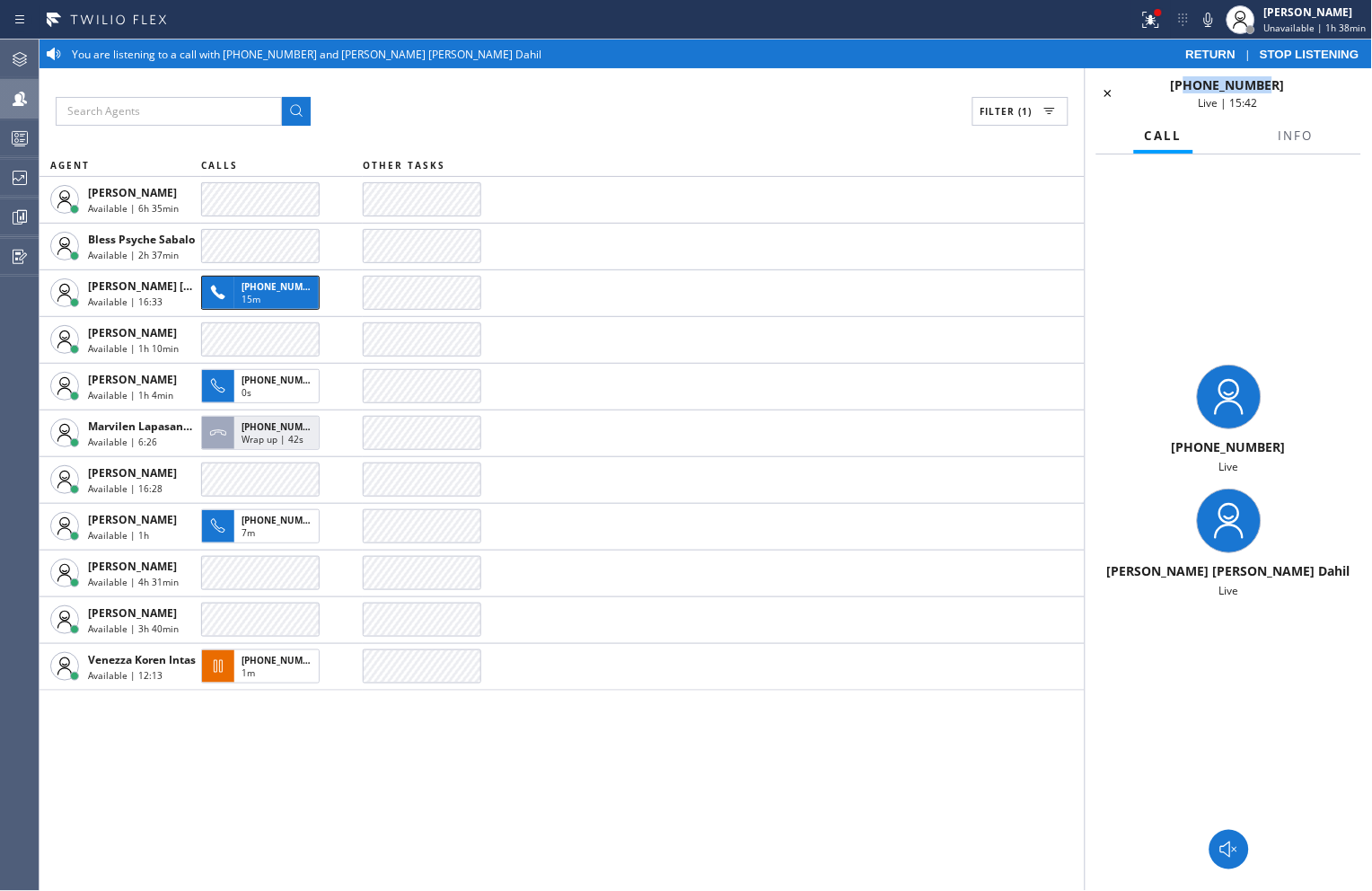
drag, startPoint x: 1238, startPoint y: 91, endPoint x: 1199, endPoint y: 87, distance: 39.2
click at [1199, 87] on div "[PHONE_NUMBER] Live | 15:42" at bounding box center [1228, 93] width 197 height 34
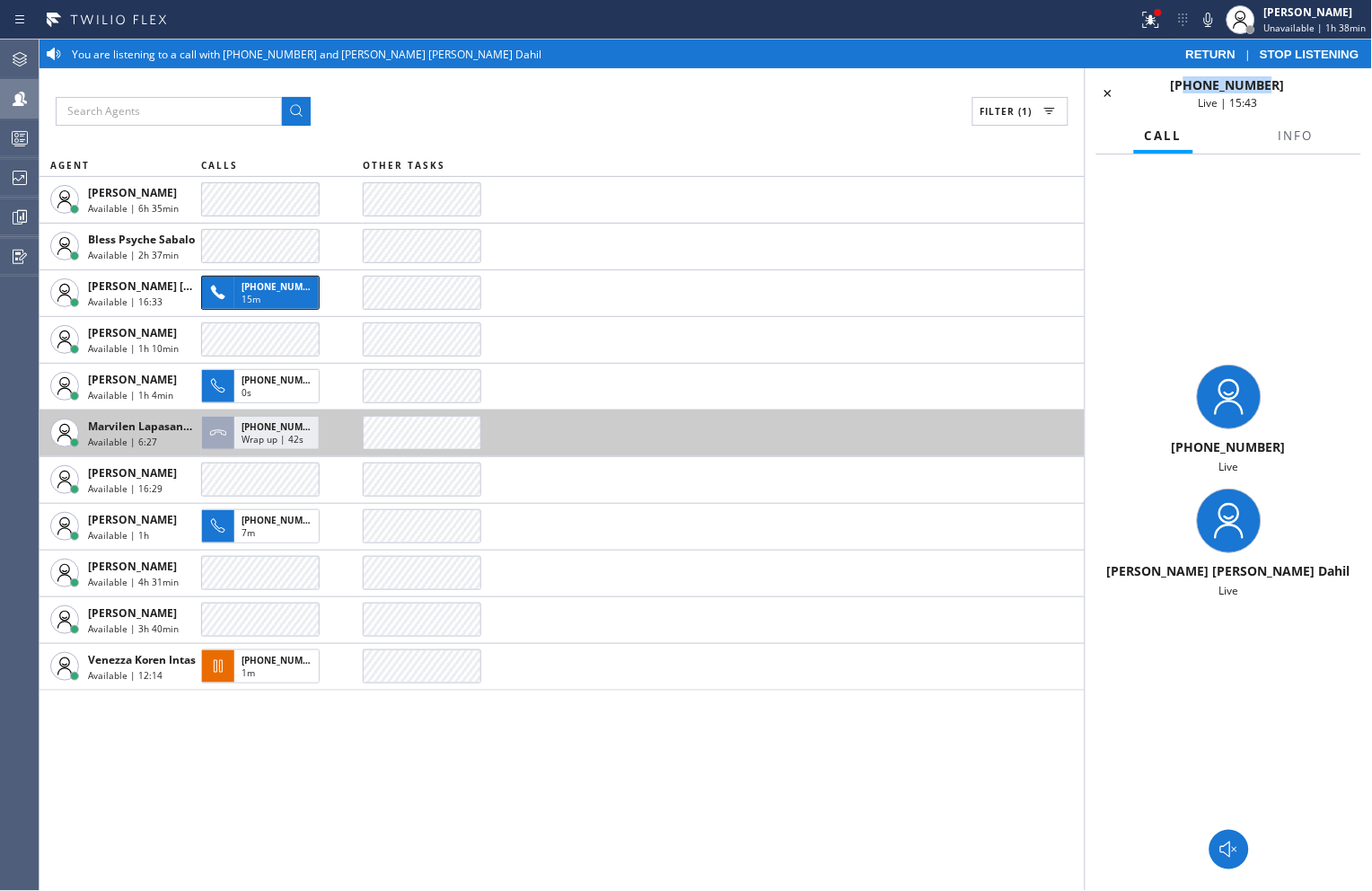
copy span "3102944938"
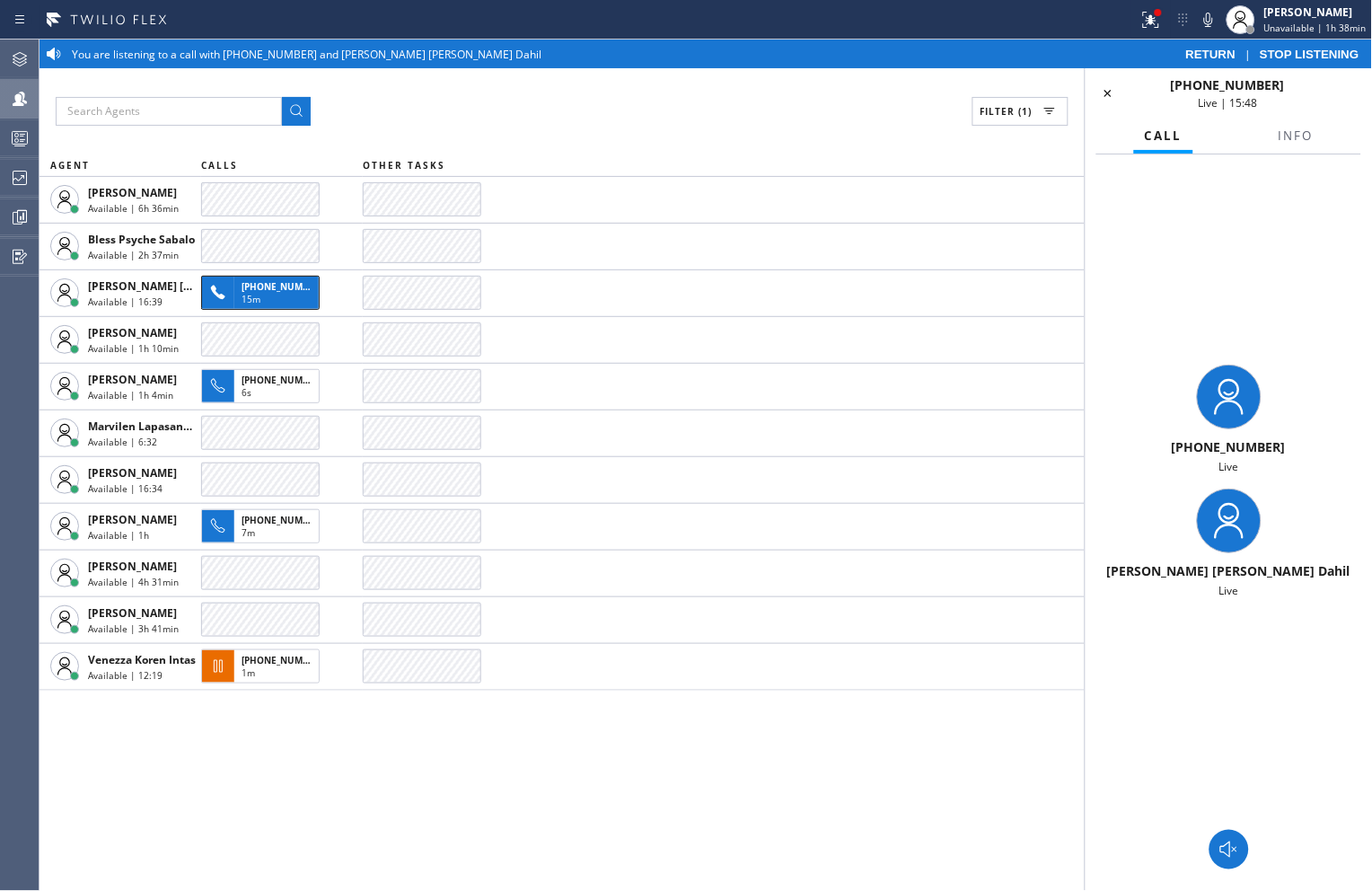
click at [772, 103] on div "Filter (1)" at bounding box center [562, 112] width 1013 height 29
